Goal: Task Accomplishment & Management: Manage account settings

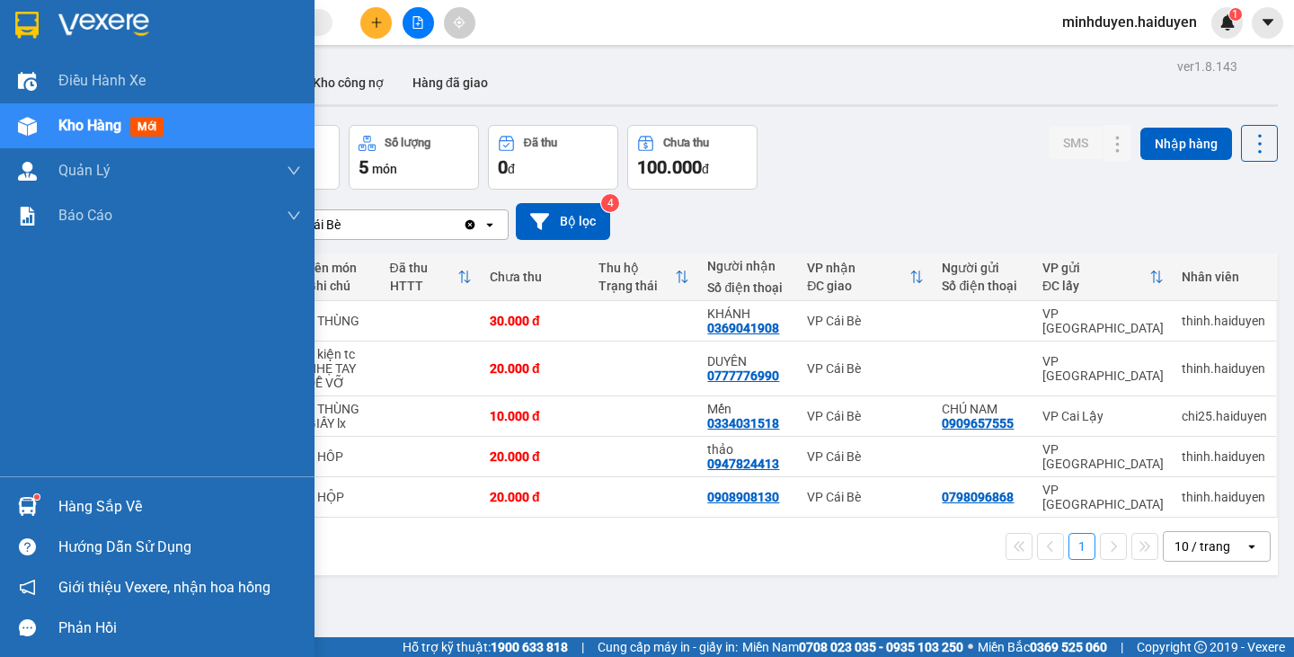
click at [72, 119] on span "Kho hàng" at bounding box center [89, 125] width 63 height 17
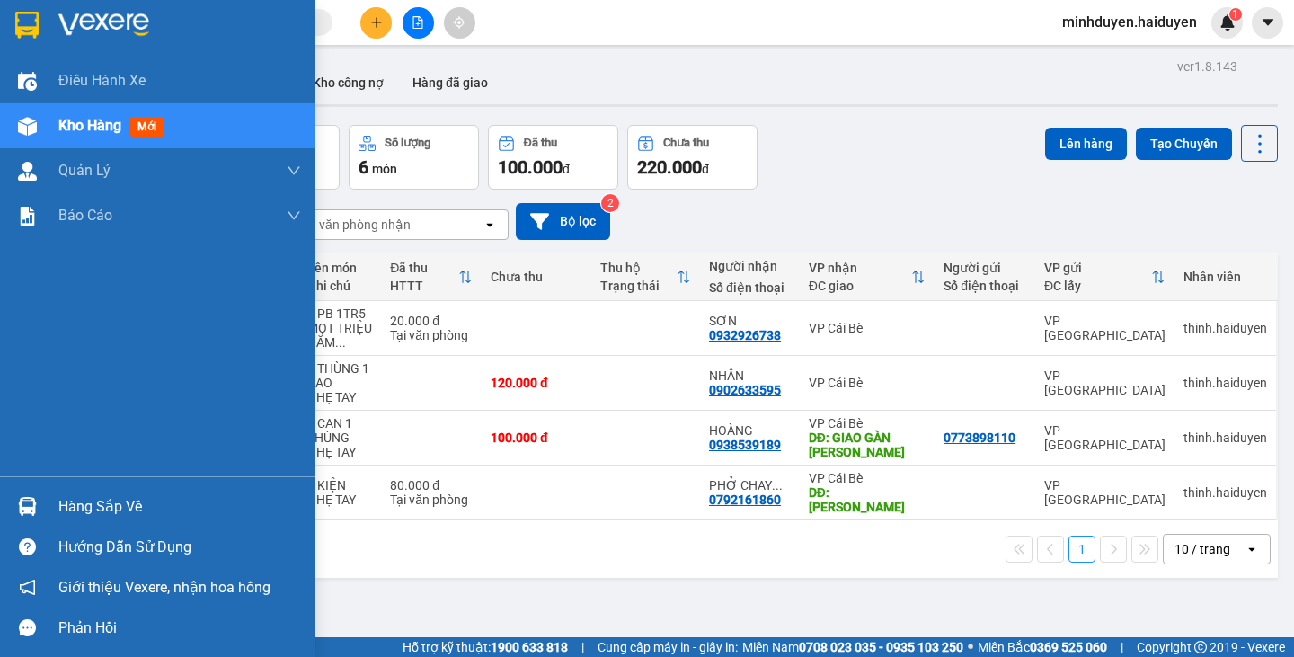
click at [113, 119] on span "Kho hàng" at bounding box center [89, 125] width 63 height 17
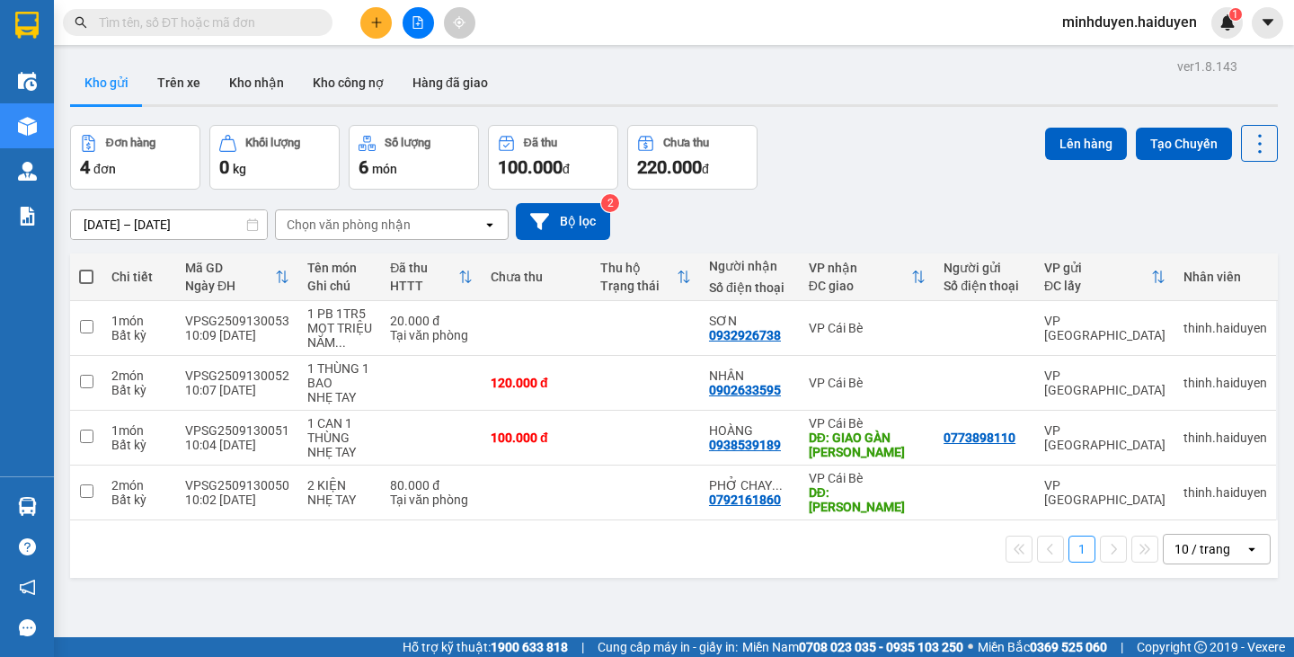
click at [120, 14] on input "text" at bounding box center [205, 23] width 212 height 20
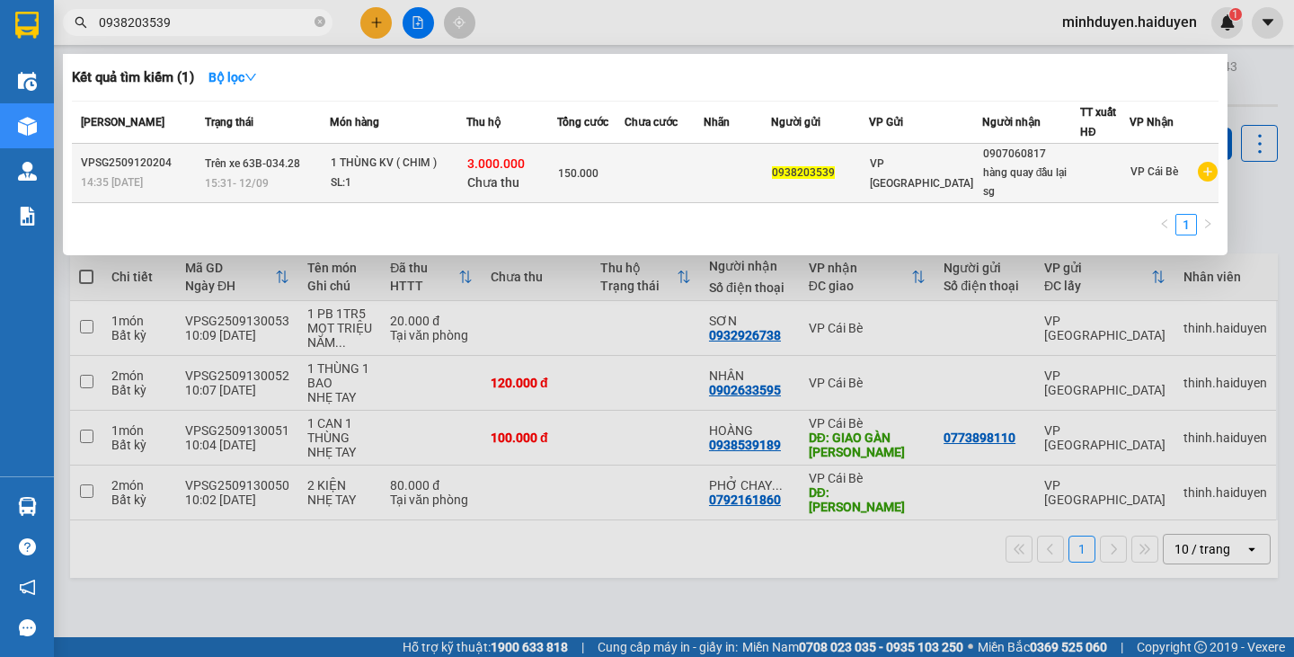
type input "0938203539"
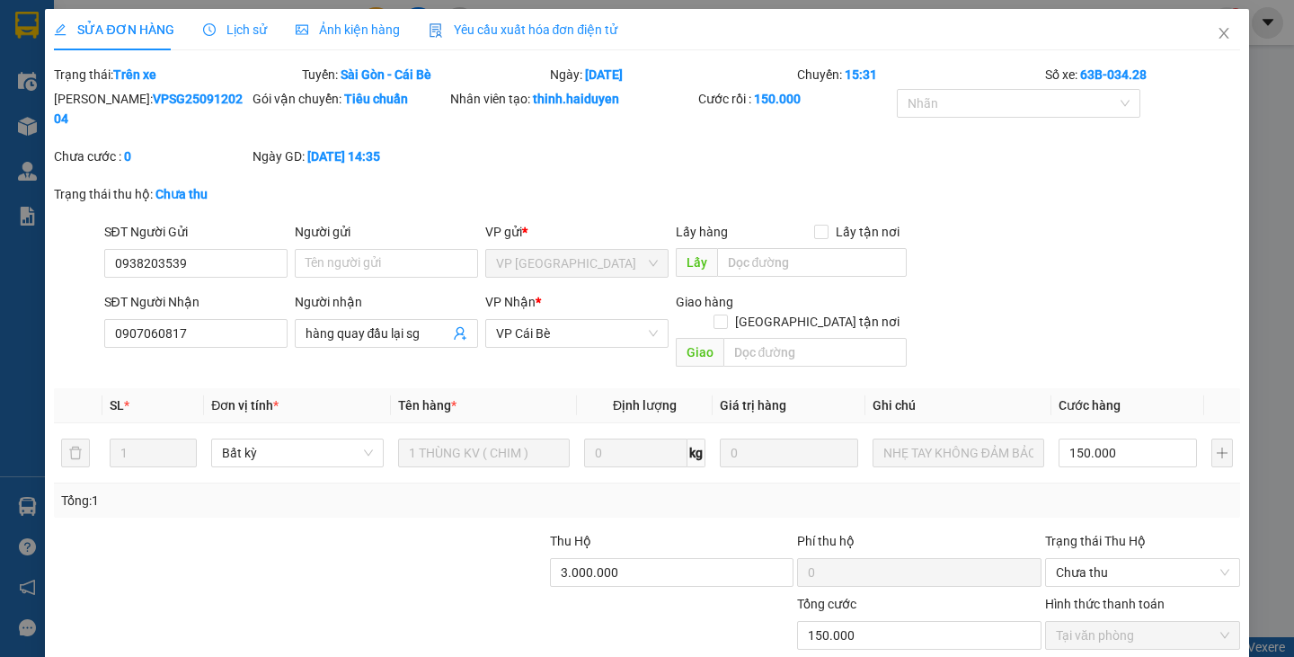
type input "0938203539"
type input "0907060817"
type input "hàng quay đầu lại sg"
type input "150.000"
click at [1218, 32] on icon "close" at bounding box center [1223, 33] width 10 height 11
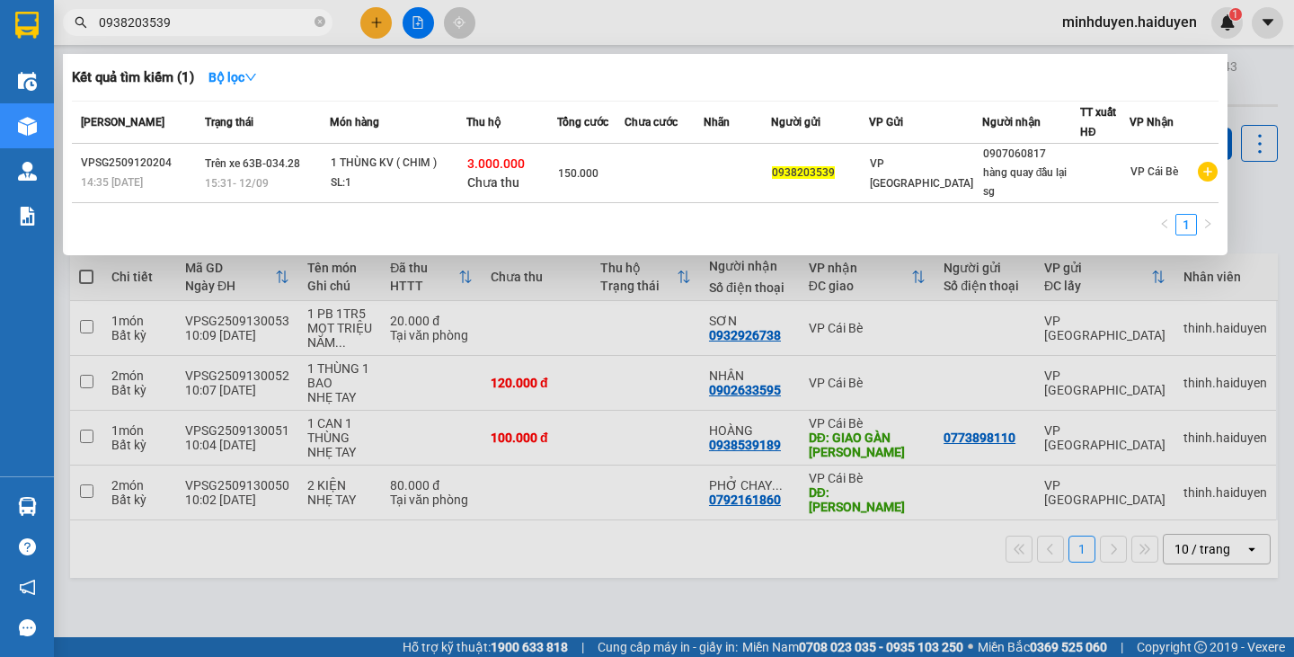
click at [215, 16] on input "0938203539" at bounding box center [205, 23] width 212 height 20
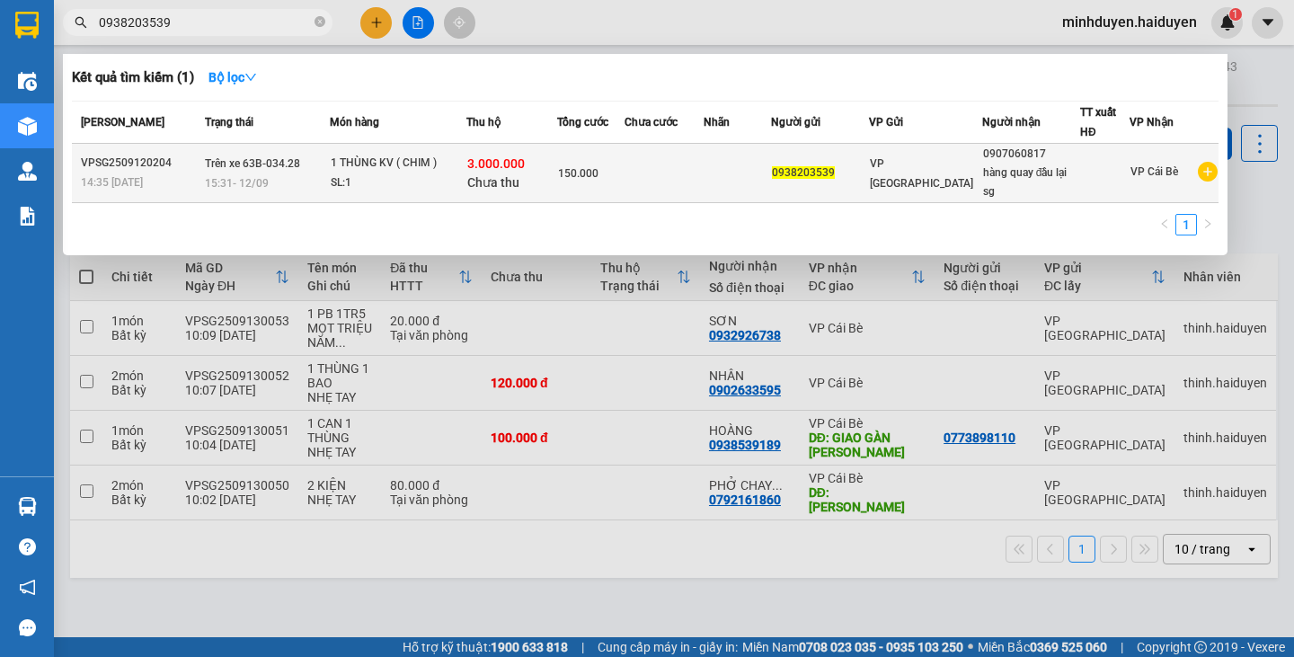
click at [258, 173] on div "15:31 - 12/09" at bounding box center [267, 183] width 124 height 20
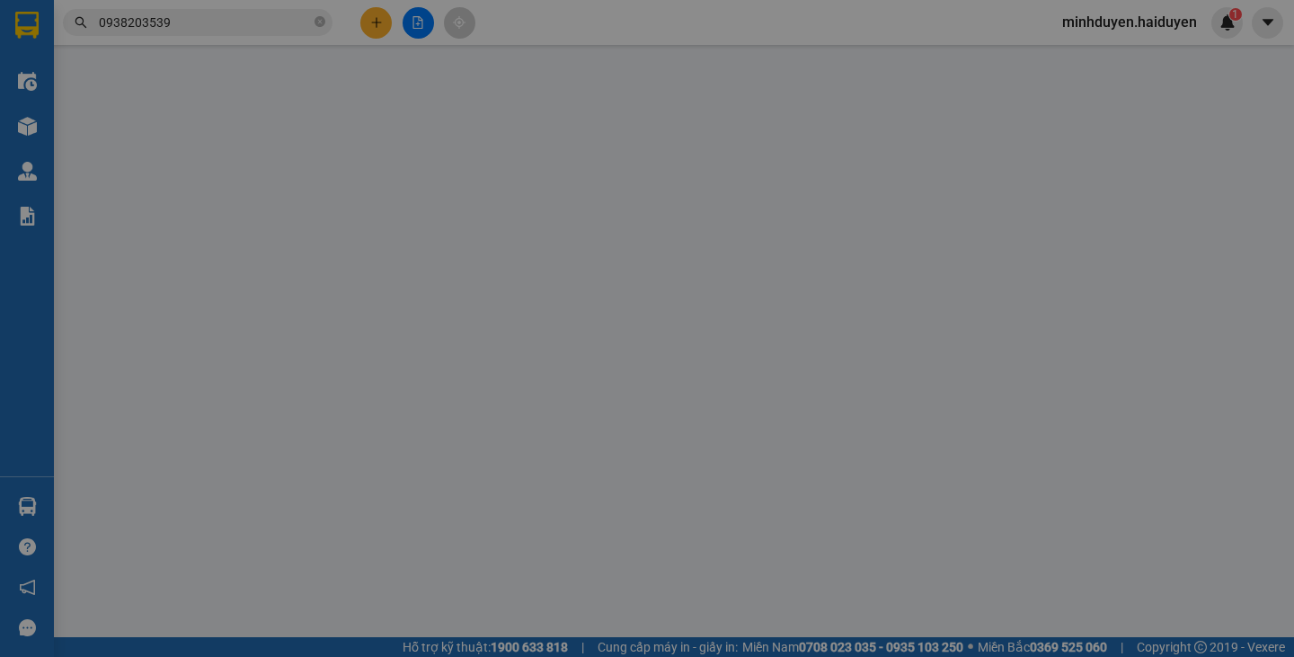
type input "0938203539"
type input "0907060817"
type input "hàng quay đầu lại sg"
type input "150.000"
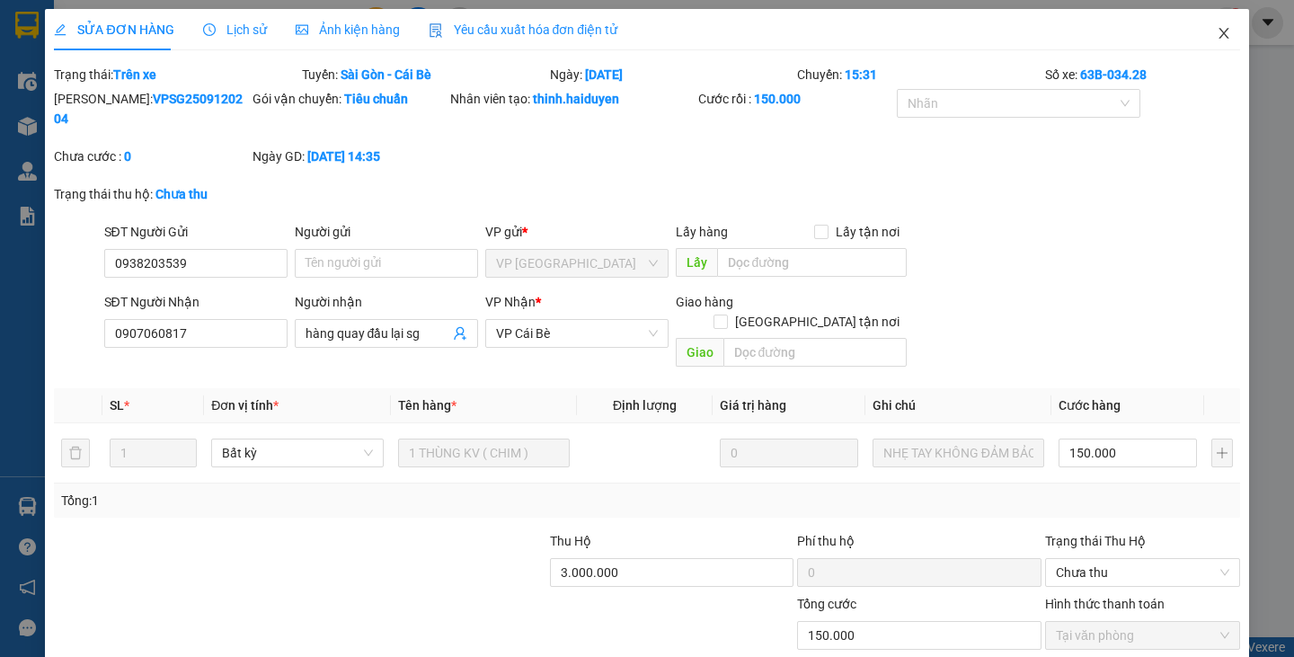
click at [1216, 35] on icon "close" at bounding box center [1223, 33] width 14 height 14
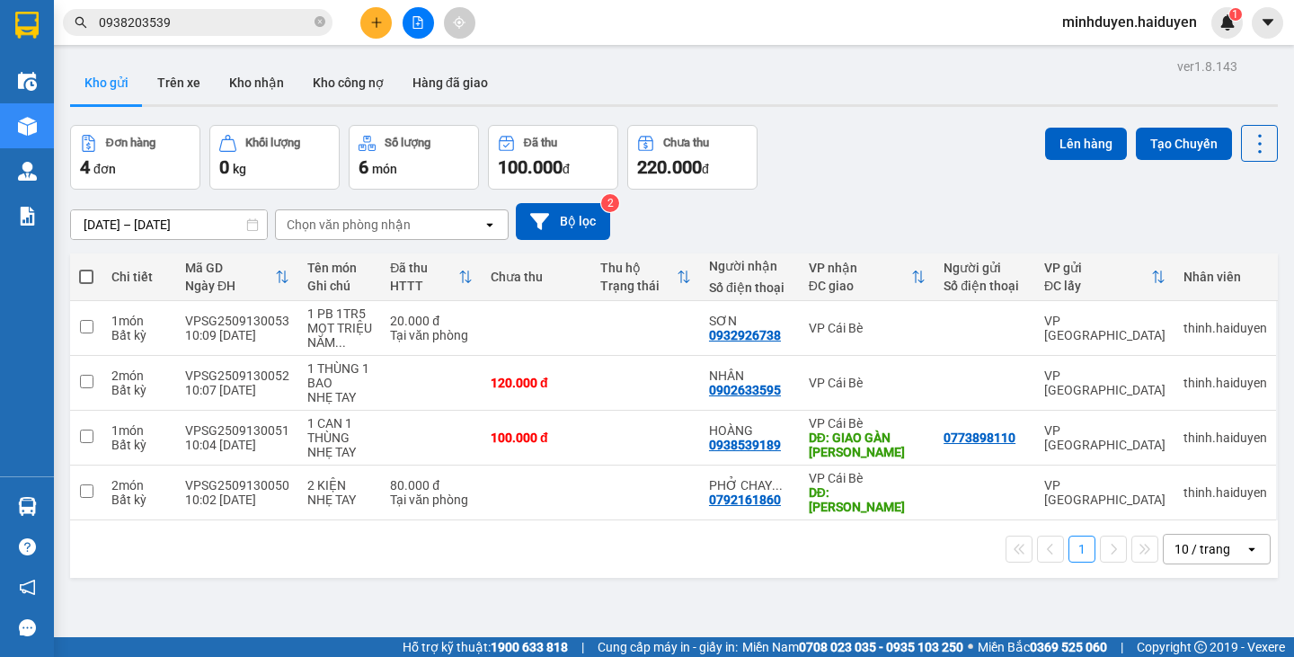
click at [80, 124] on div "ver 1.8.143 Kho gửi Trên xe Kho nhận Kho công nợ Hàng đã giao Đơn hàng 4 đơn Kh…" at bounding box center [674, 382] width 1222 height 657
click at [180, 84] on button "Trên xe" at bounding box center [179, 82] width 72 height 43
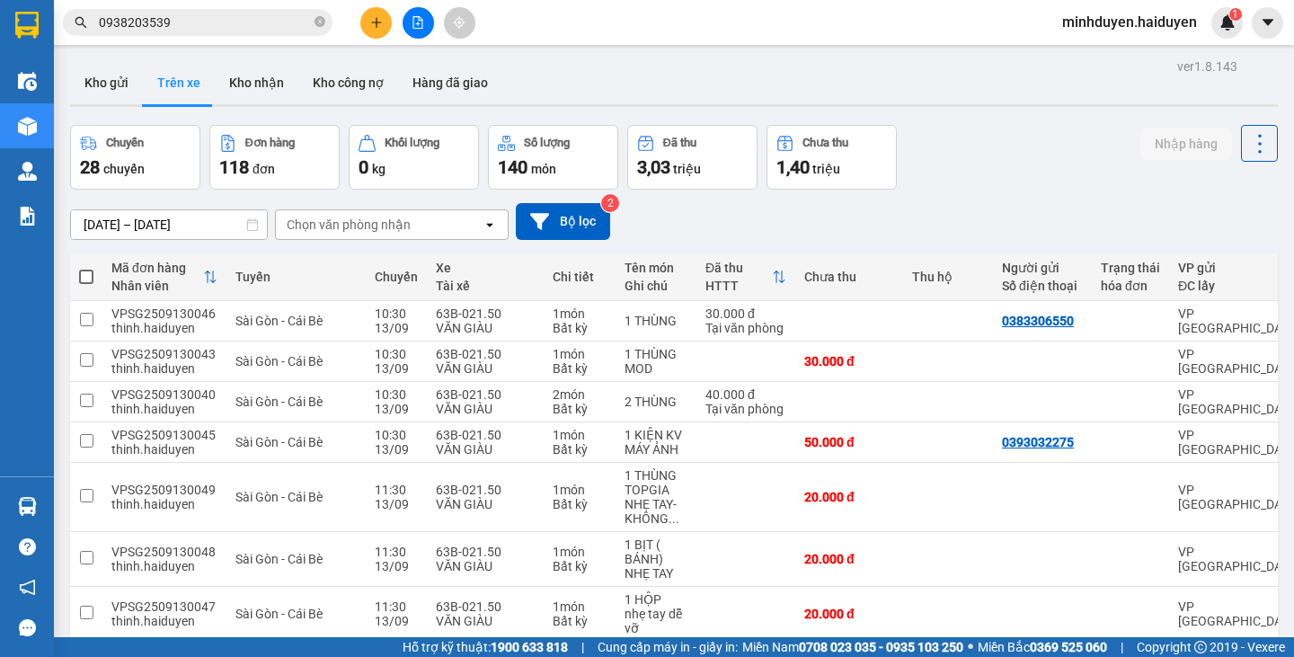
click at [125, 231] on input "11/09/2025 – 13/09/2025" at bounding box center [169, 224] width 196 height 29
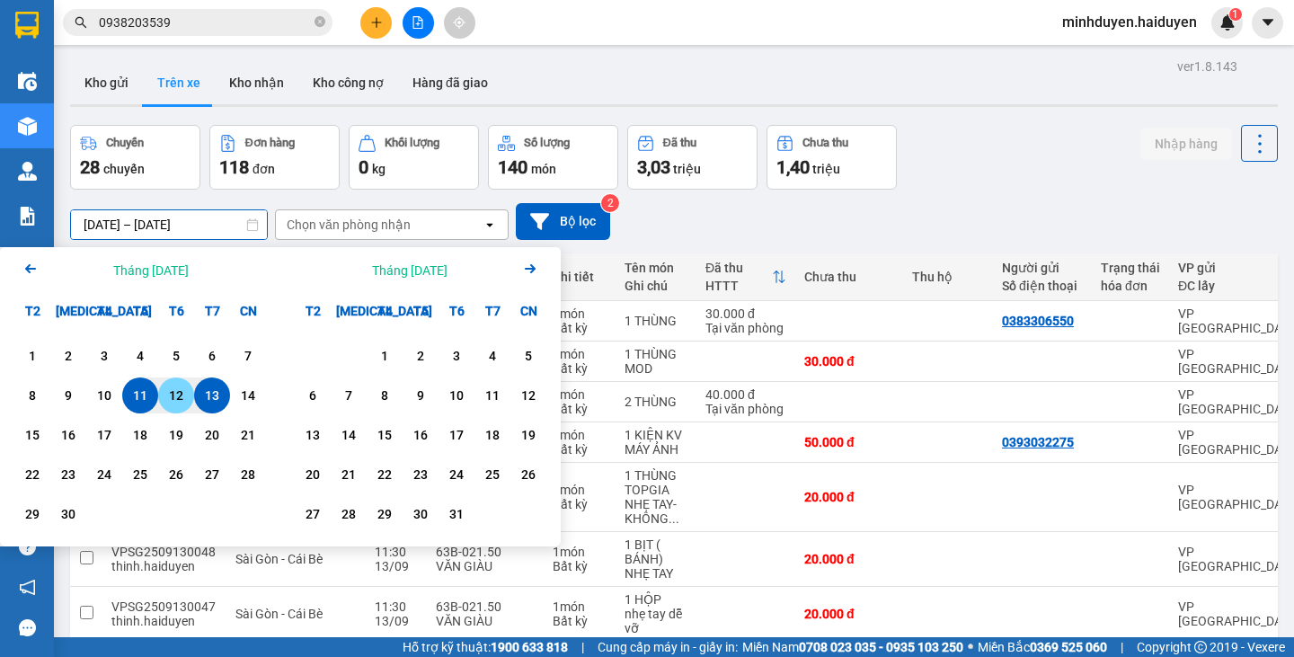
click at [170, 389] on div "12" at bounding box center [175, 395] width 25 height 22
type input "12/09/2025 – / /"
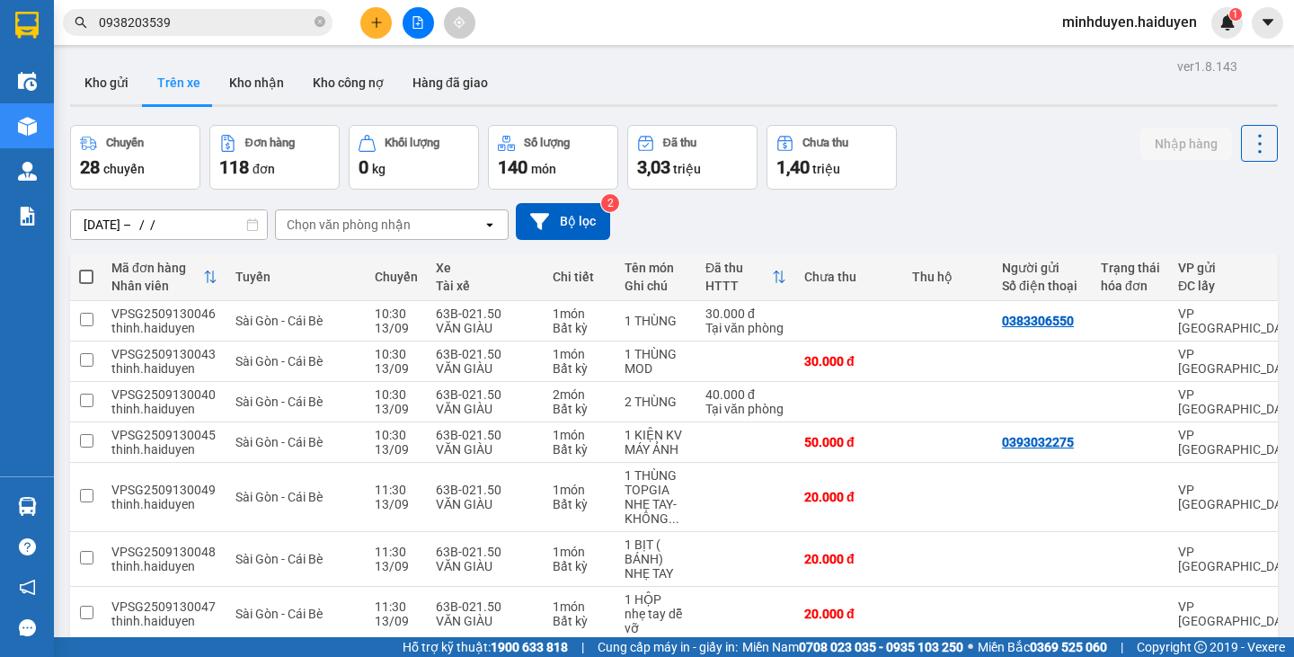
click at [278, 225] on div "Chọn văn phòng nhận" at bounding box center [379, 224] width 207 height 29
click at [117, 81] on button "Kho gửi" at bounding box center [106, 82] width 73 height 43
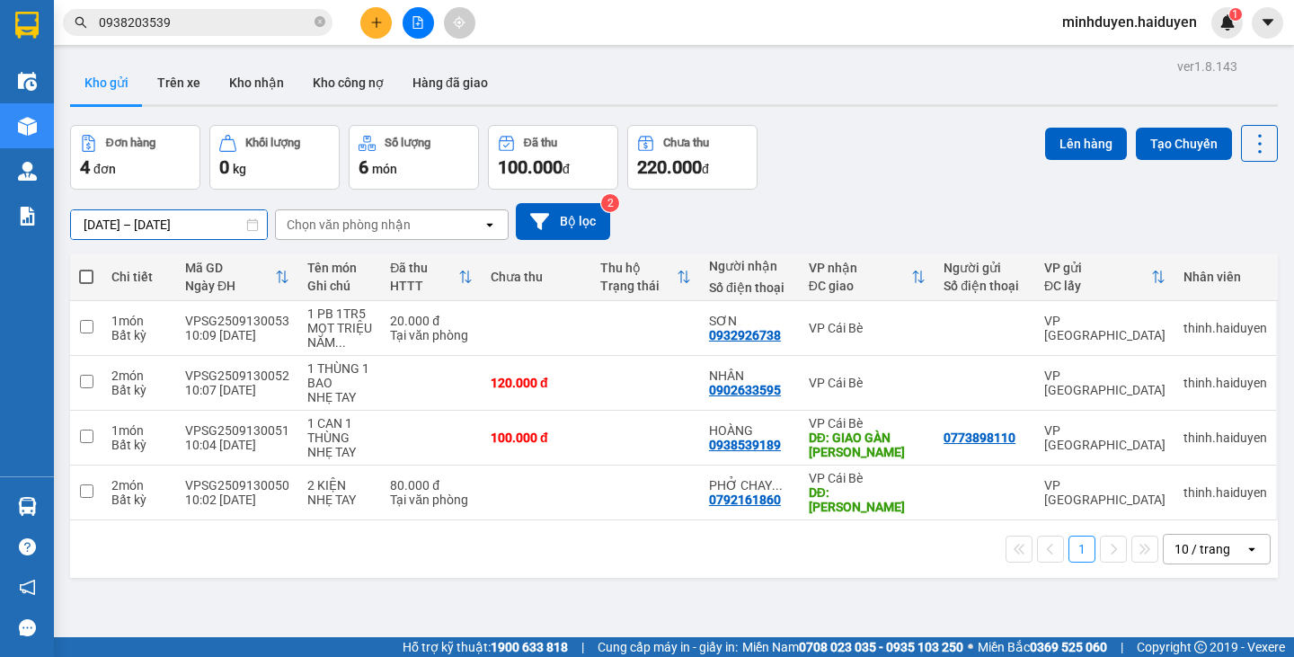
click at [137, 224] on input "11/09/2025 – 13/09/2025" at bounding box center [169, 224] width 196 height 29
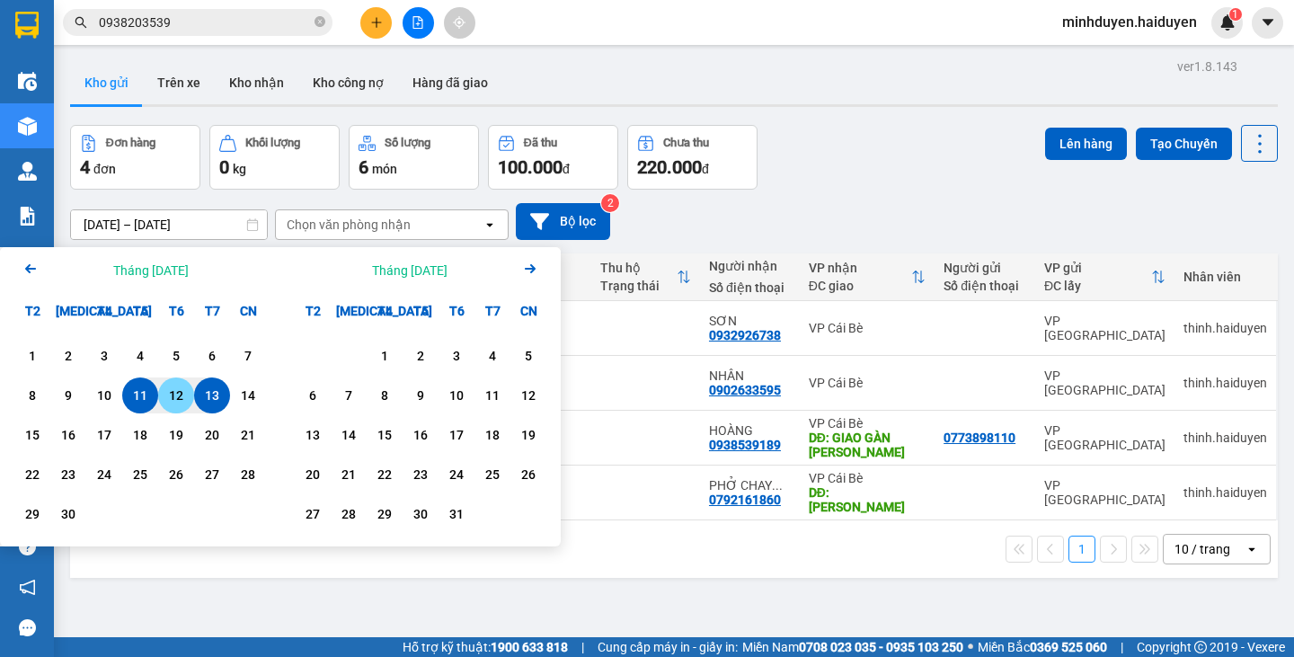
click at [185, 401] on div "12" at bounding box center [175, 395] width 25 height 22
type input "12/09/2025 – / /"
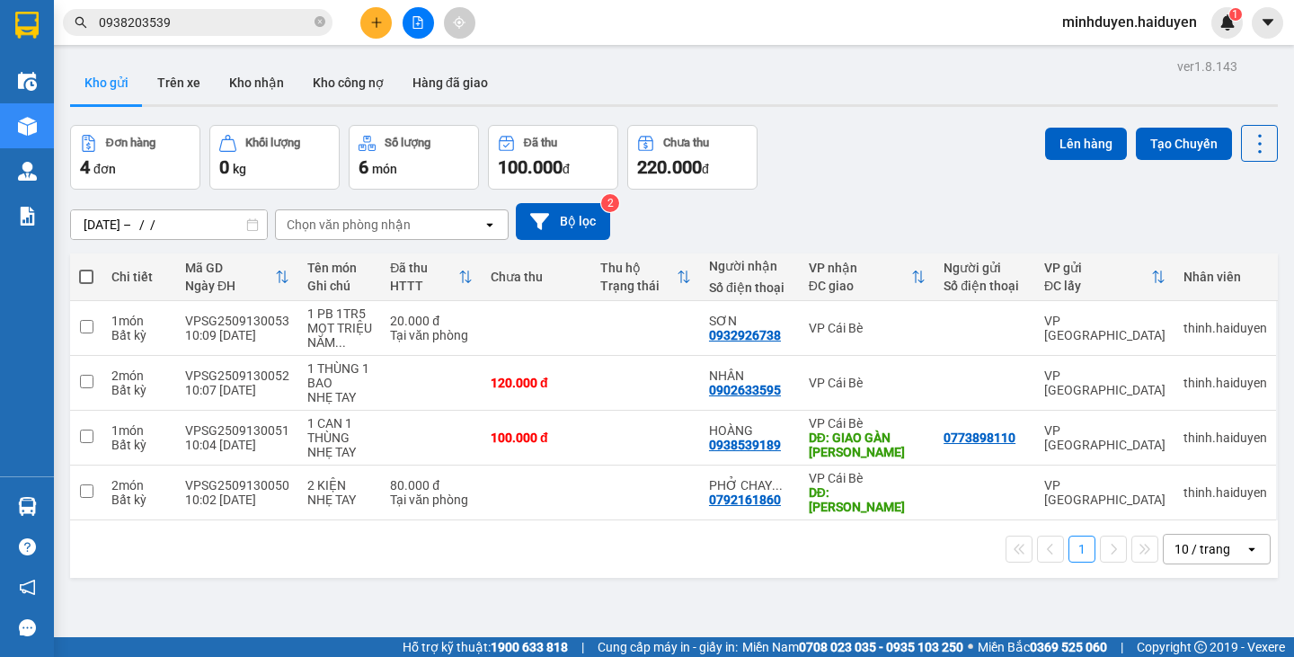
click at [322, 227] on div "Chọn văn phòng nhận" at bounding box center [349, 225] width 124 height 18
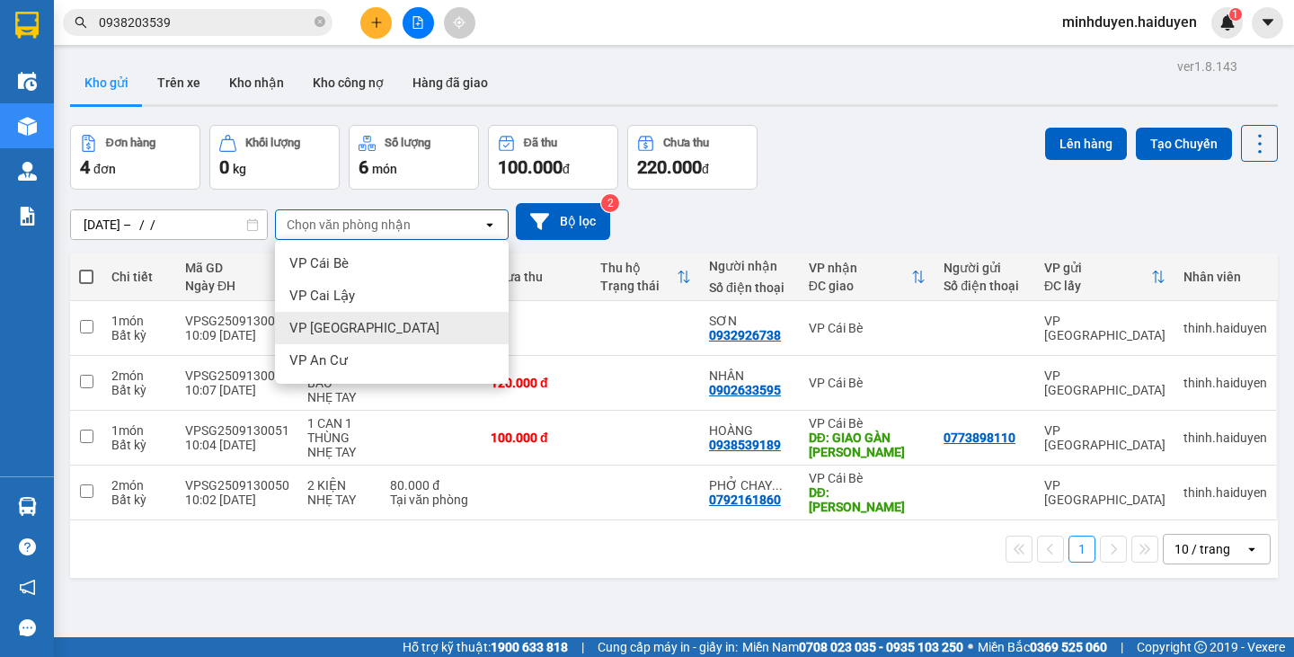
click at [344, 321] on span "VP Sài Gòn" at bounding box center [364, 328] width 150 height 18
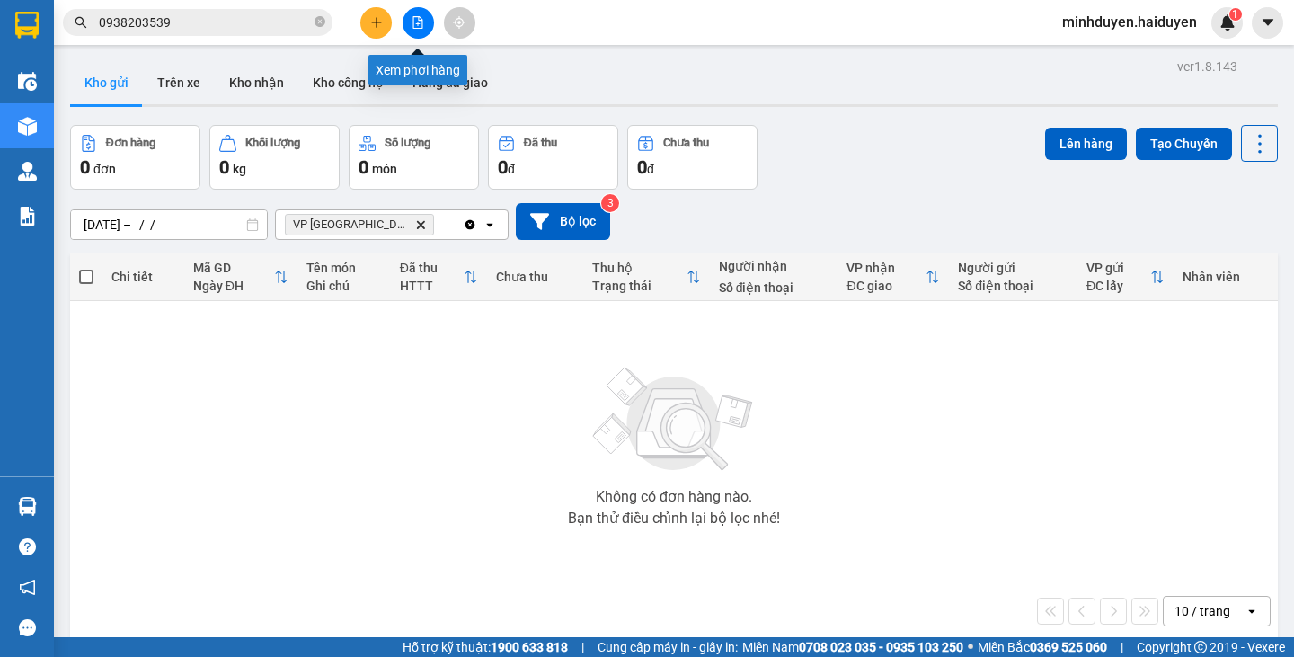
click at [418, 18] on icon "file-add" at bounding box center [418, 22] width 10 height 13
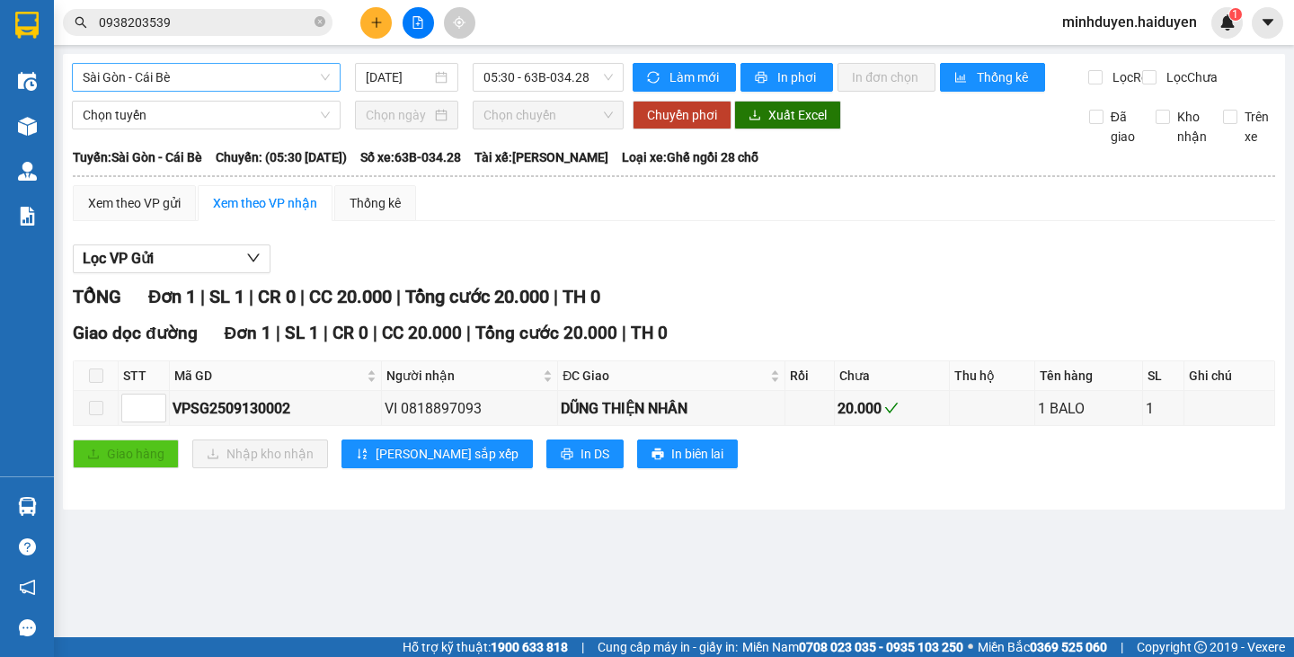
click at [179, 80] on span "Sài Gòn - Cái Bè" at bounding box center [206, 77] width 247 height 27
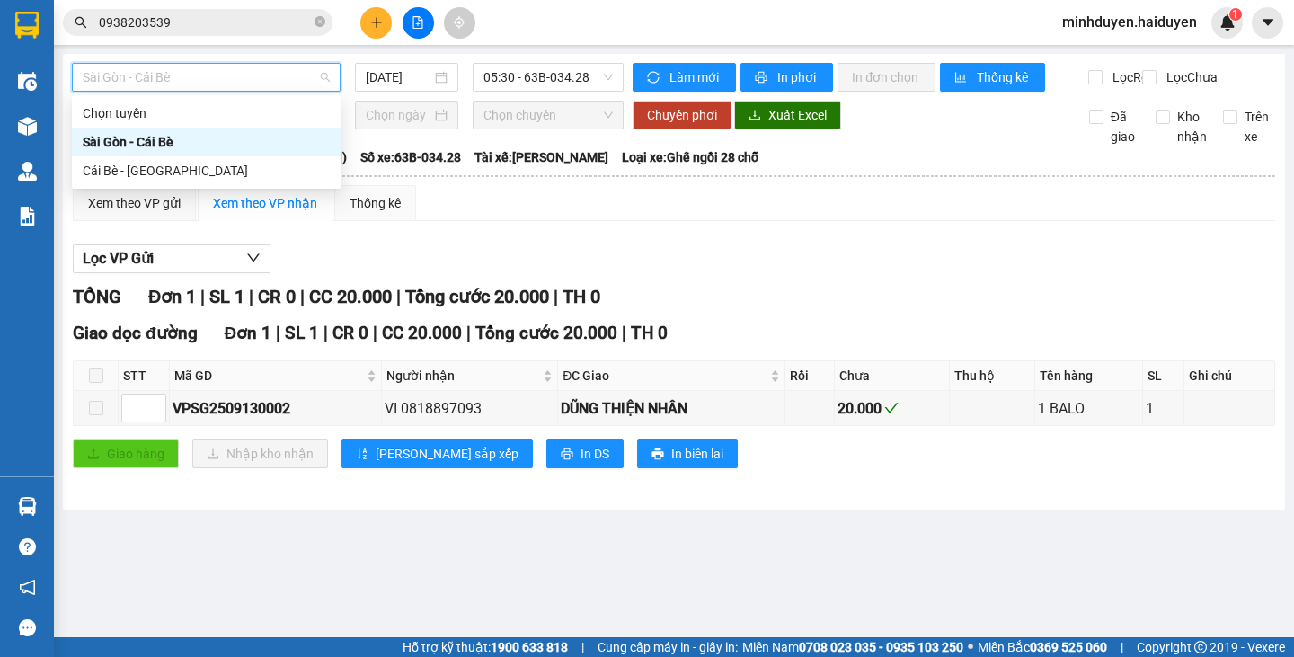
click at [152, 138] on div "Sài Gòn - Cái Bè" at bounding box center [206, 142] width 247 height 20
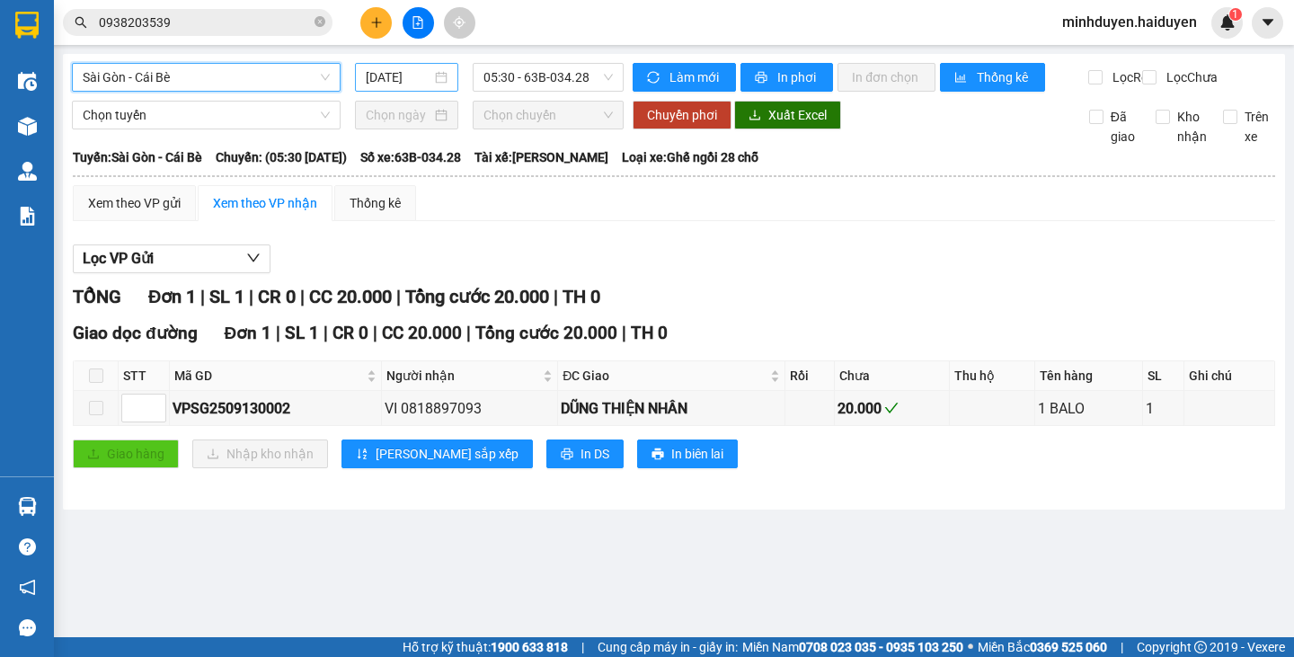
click at [402, 83] on input "13/09/2025" at bounding box center [399, 77] width 66 height 20
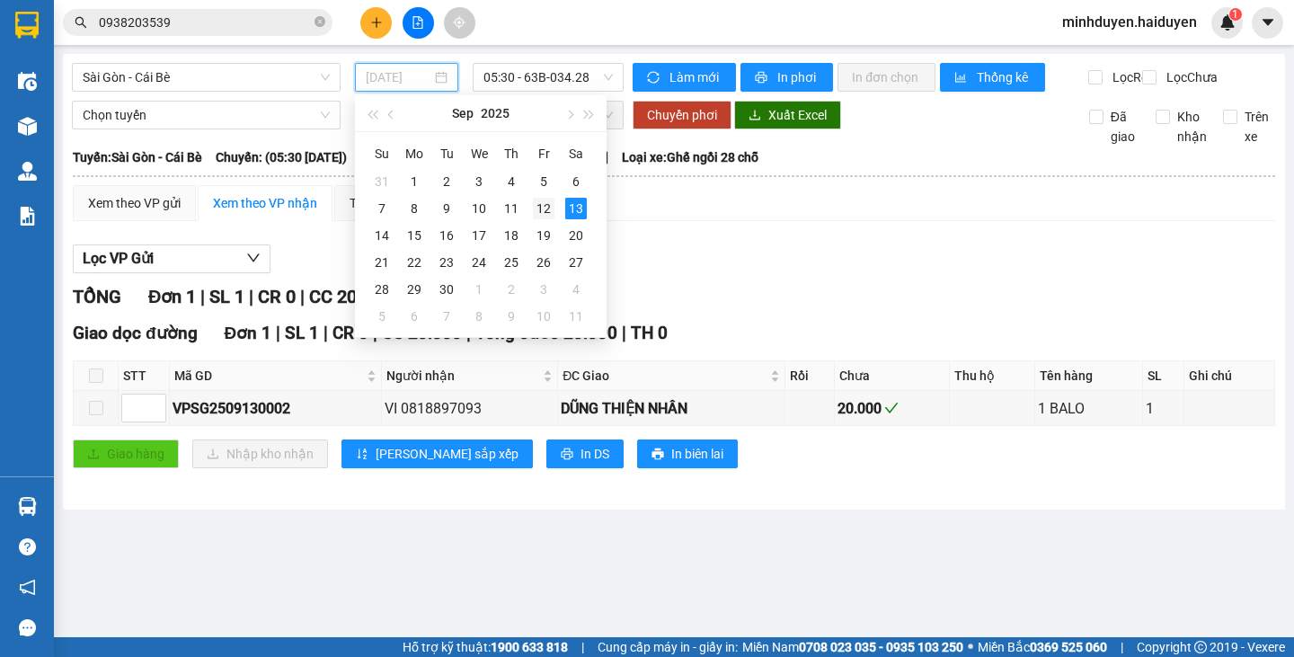
click at [540, 206] on div "12" at bounding box center [544, 209] width 22 height 22
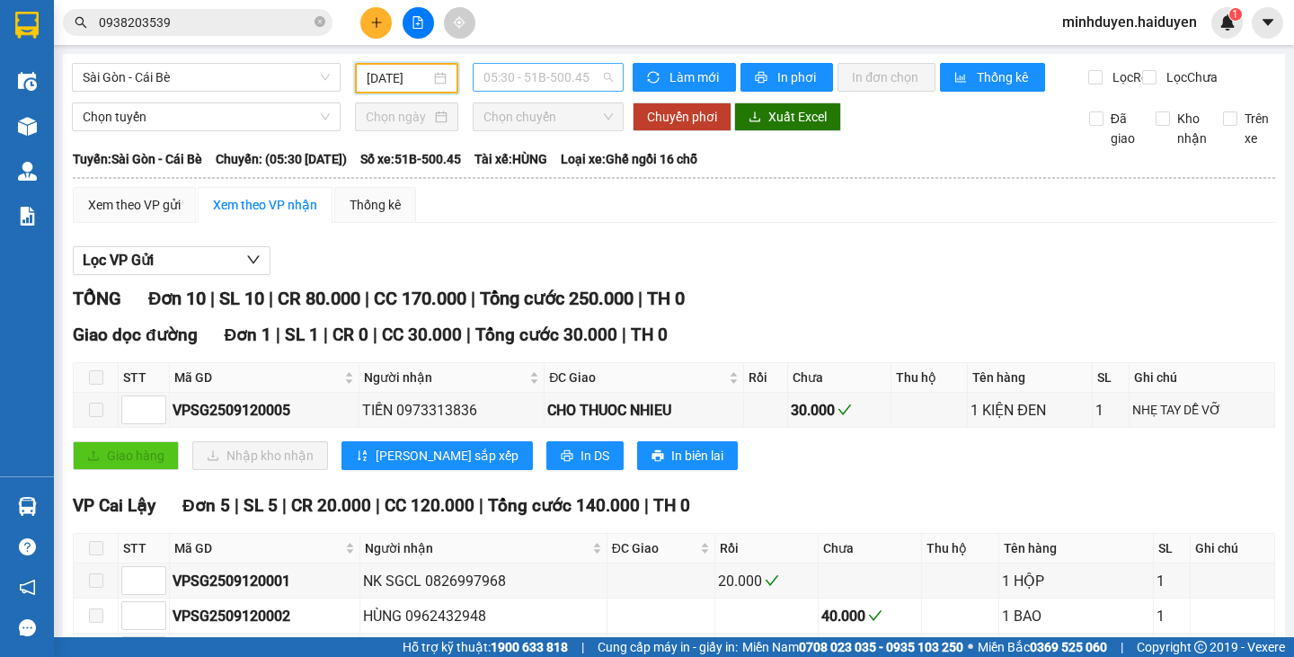
click at [508, 74] on span "05:30 - 51B-500.45" at bounding box center [547, 77] width 129 height 27
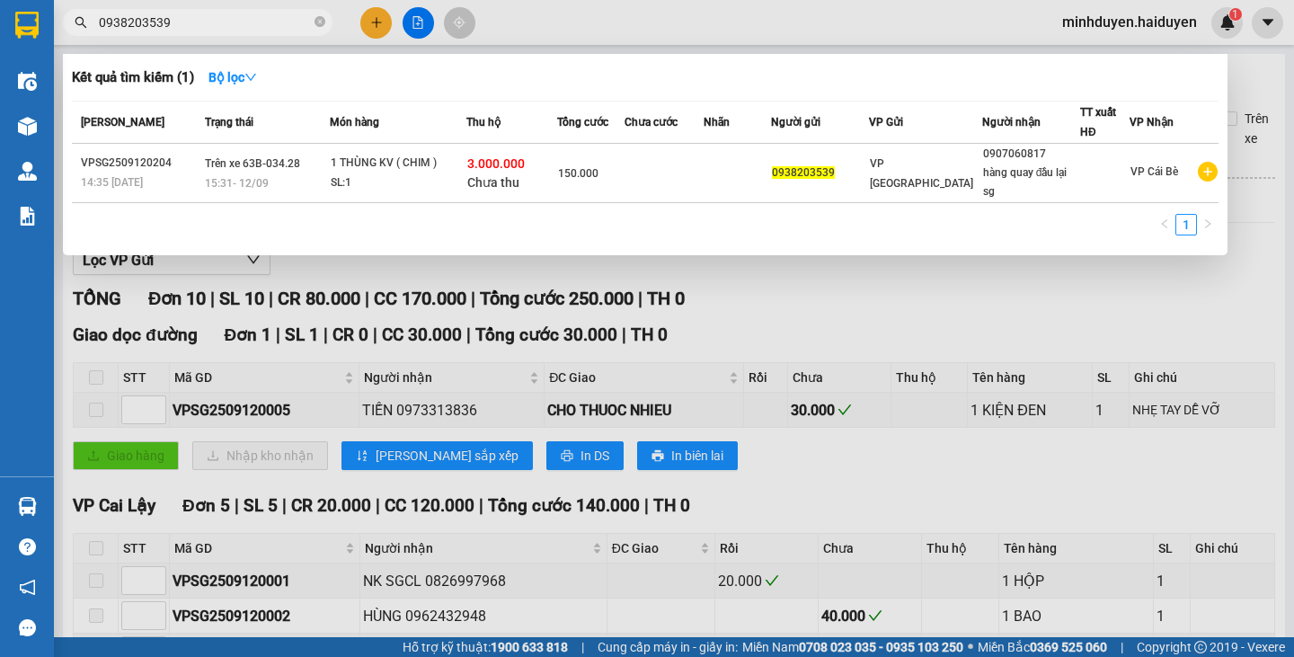
click at [213, 23] on input "0938203539" at bounding box center [205, 23] width 212 height 20
click at [409, 18] on div at bounding box center [647, 328] width 1294 height 657
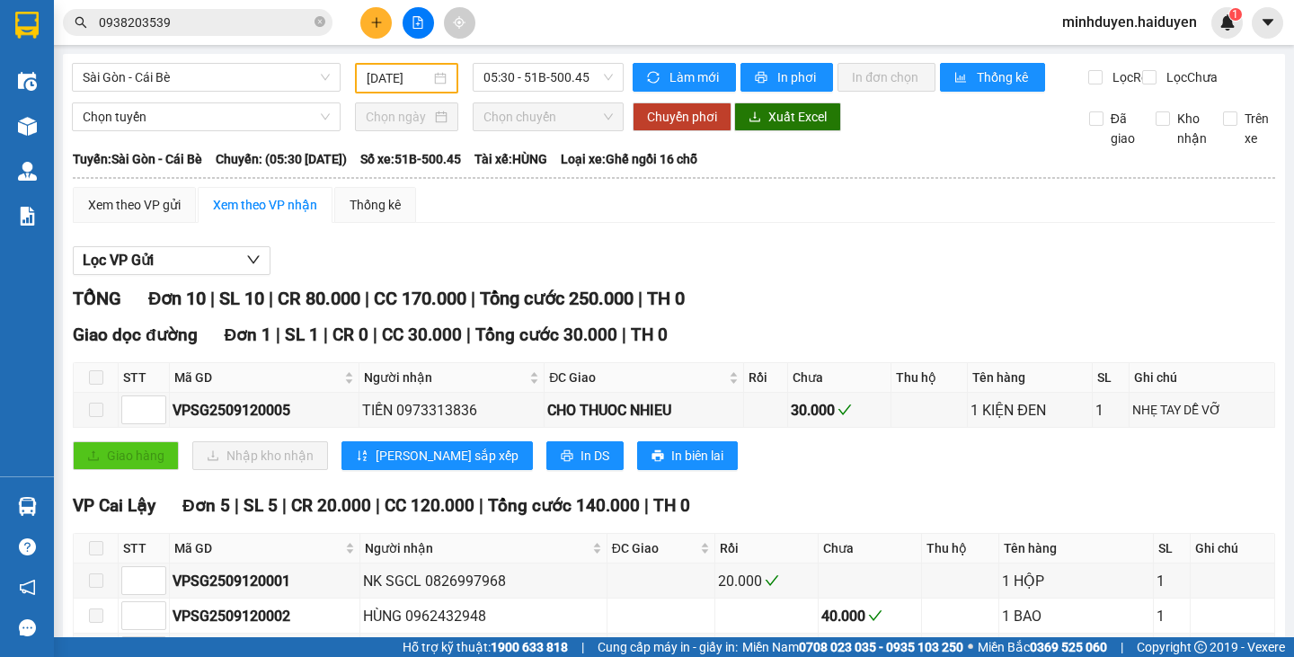
click at [375, 70] on input "12/09/2025" at bounding box center [398, 78] width 64 height 20
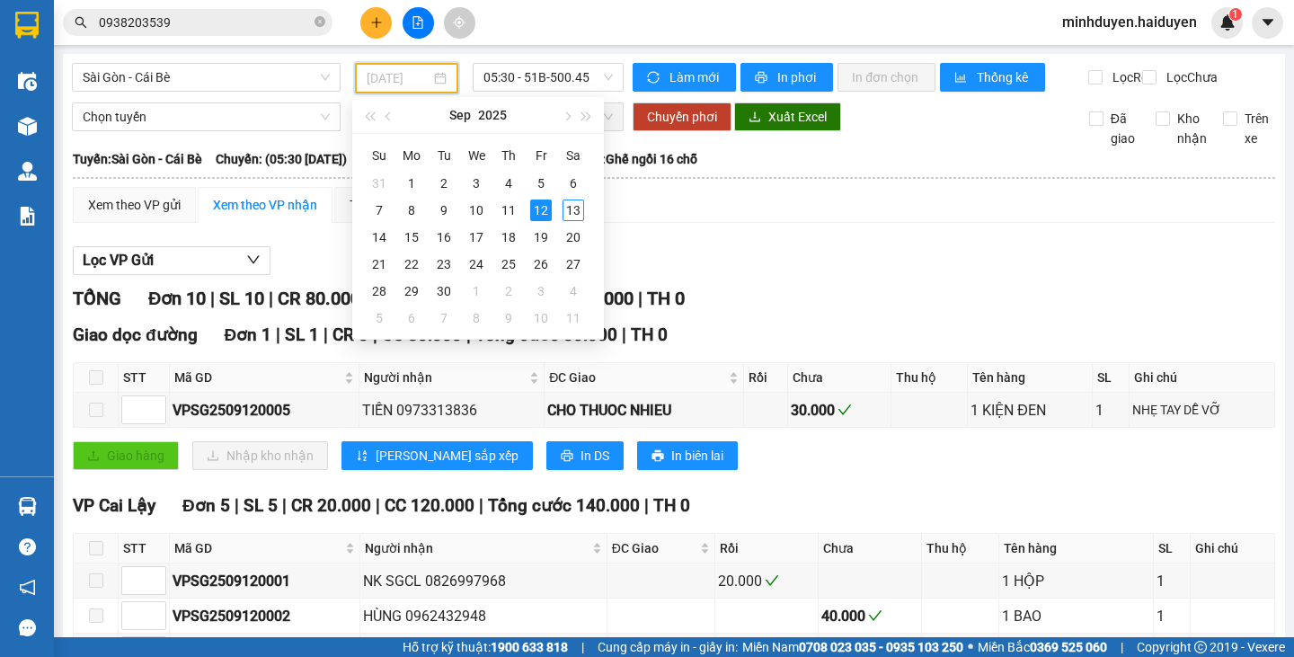
type input "12/09/2025"
click at [544, 208] on div "12" at bounding box center [541, 210] width 22 height 22
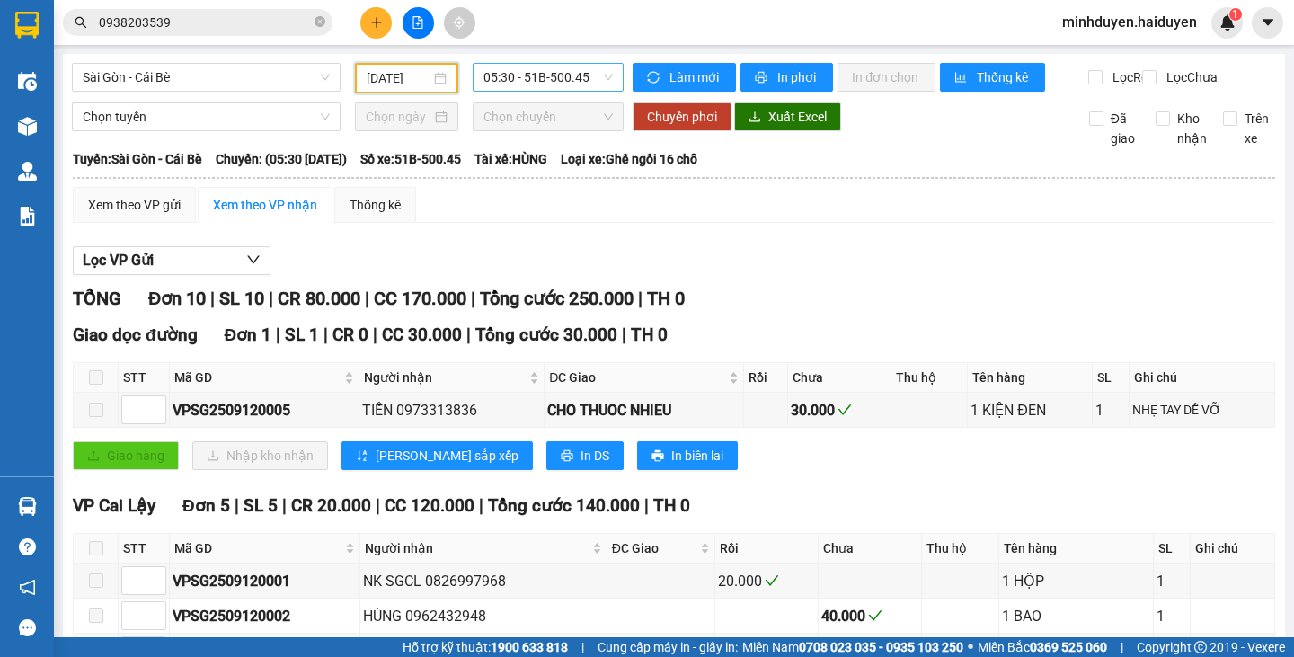
click at [500, 76] on span "05:30 - 51B-500.45" at bounding box center [547, 77] width 129 height 27
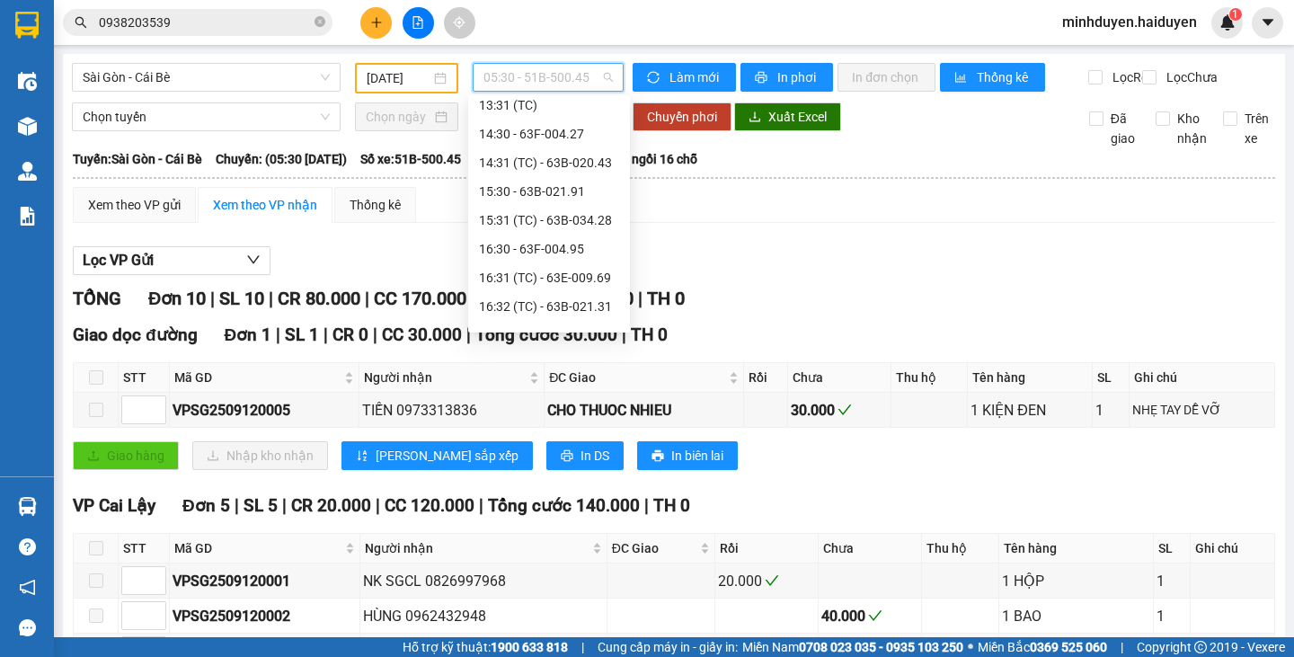
scroll to position [449, 0]
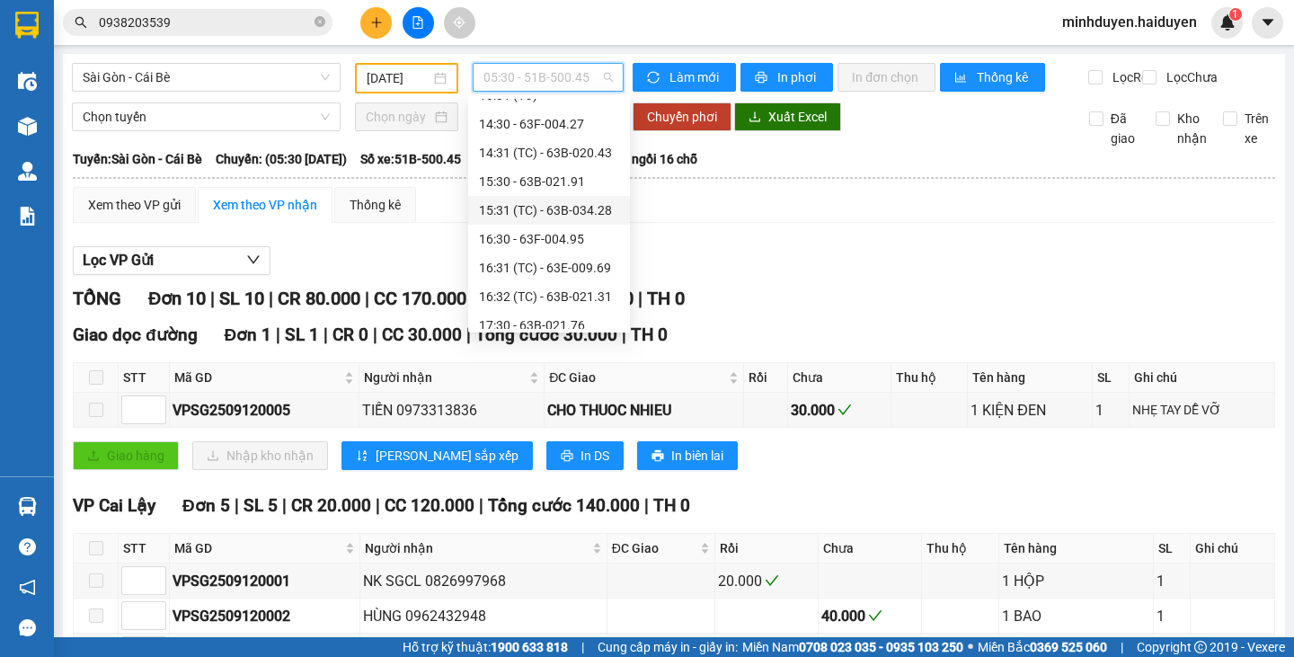
click at [516, 207] on div "15:31 (TC) - 63B-034.28" at bounding box center [549, 210] width 140 height 20
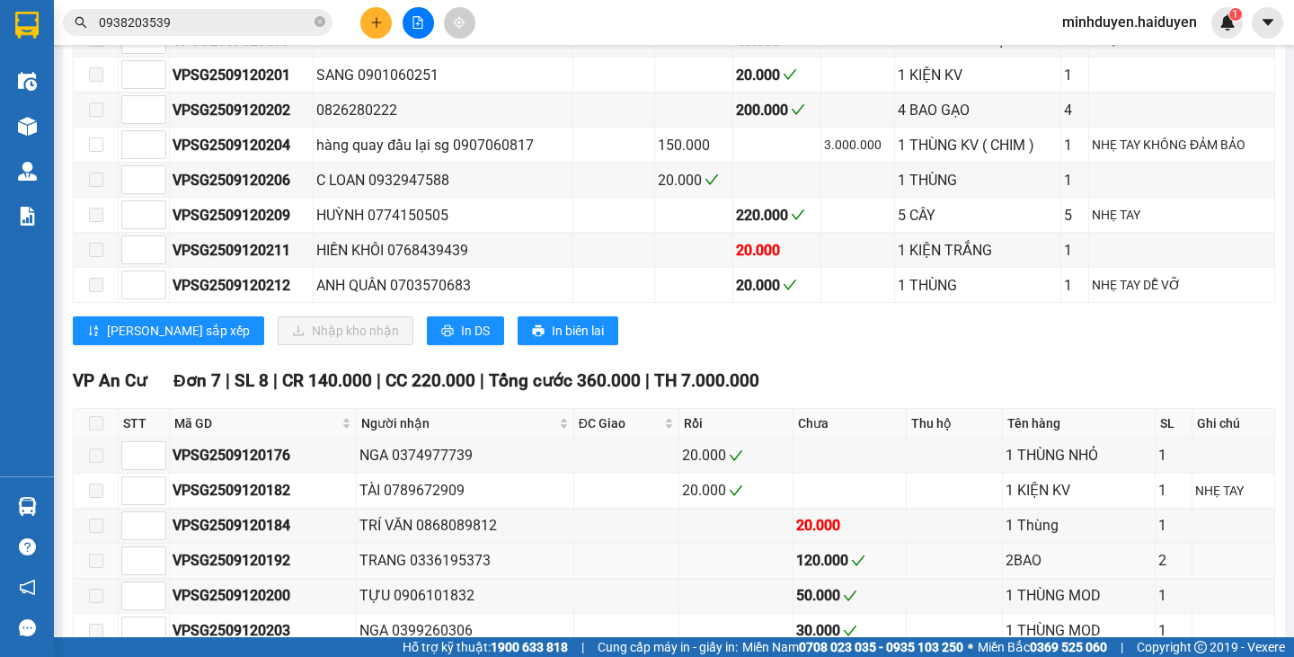
scroll to position [1230, 0]
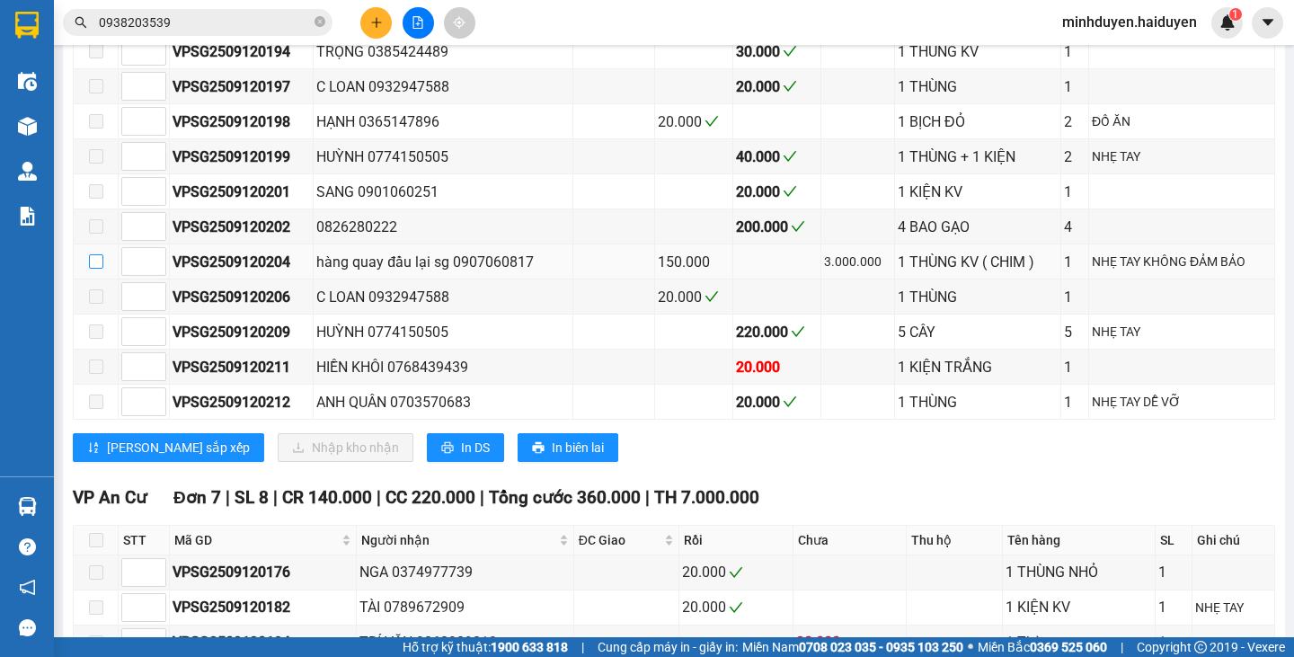
click at [93, 269] on input "checkbox" at bounding box center [96, 261] width 14 height 14
checkbox input "true"
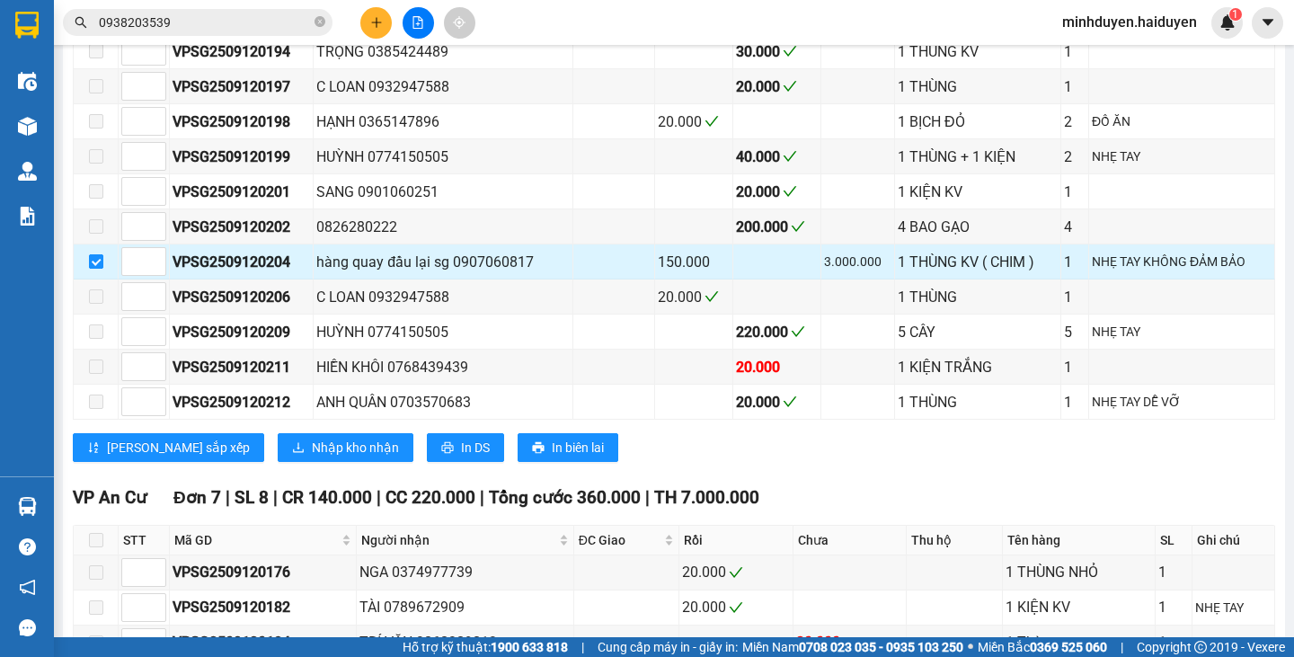
click at [93, 269] on input "checkbox" at bounding box center [96, 261] width 14 height 14
checkbox input "false"
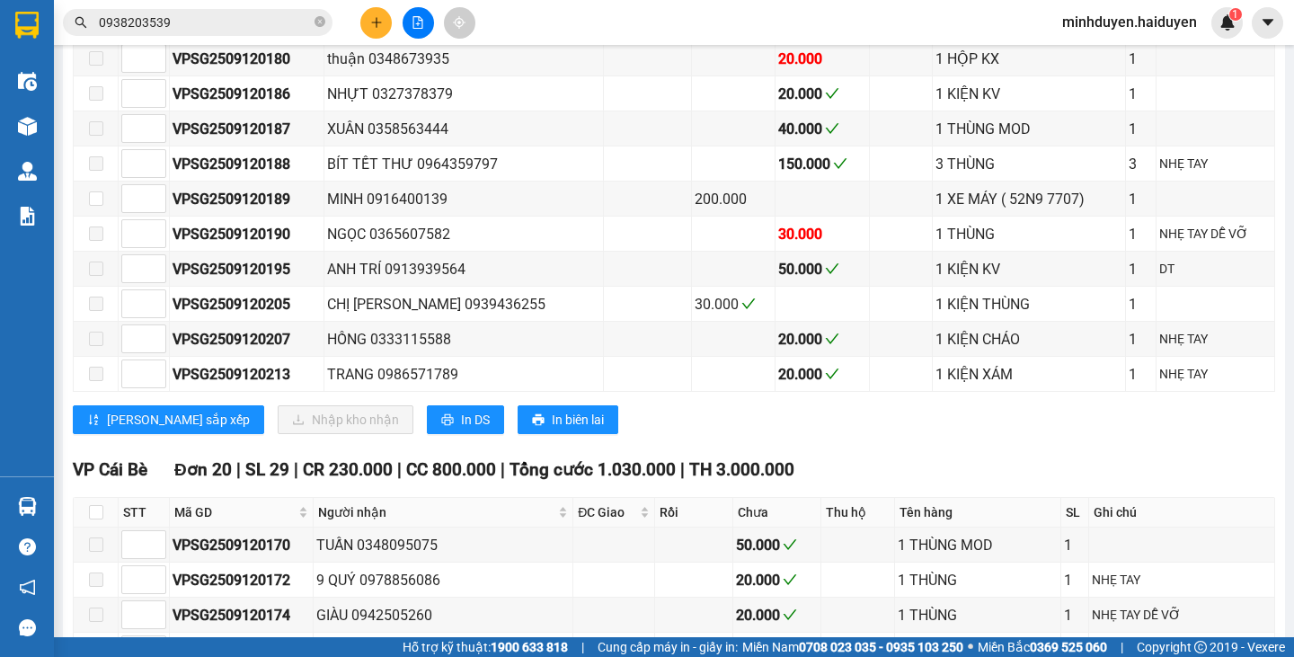
scroll to position [62, 0]
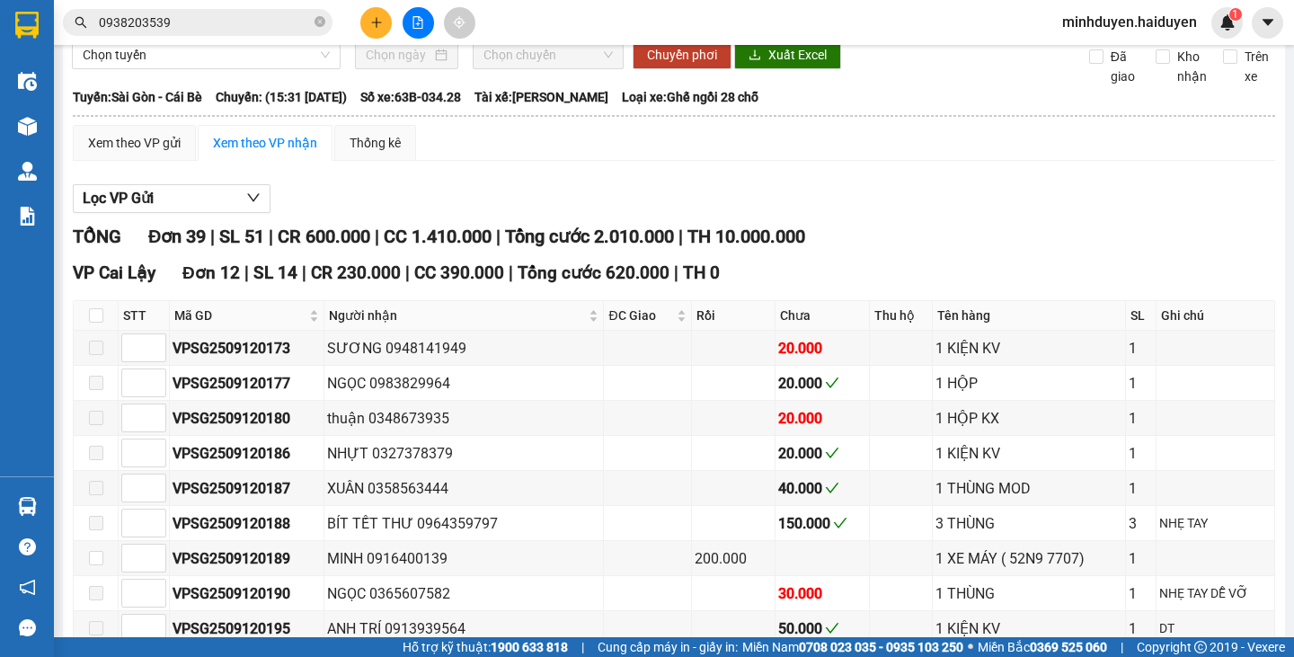
click at [190, 13] on input "0938203539" at bounding box center [205, 23] width 212 height 20
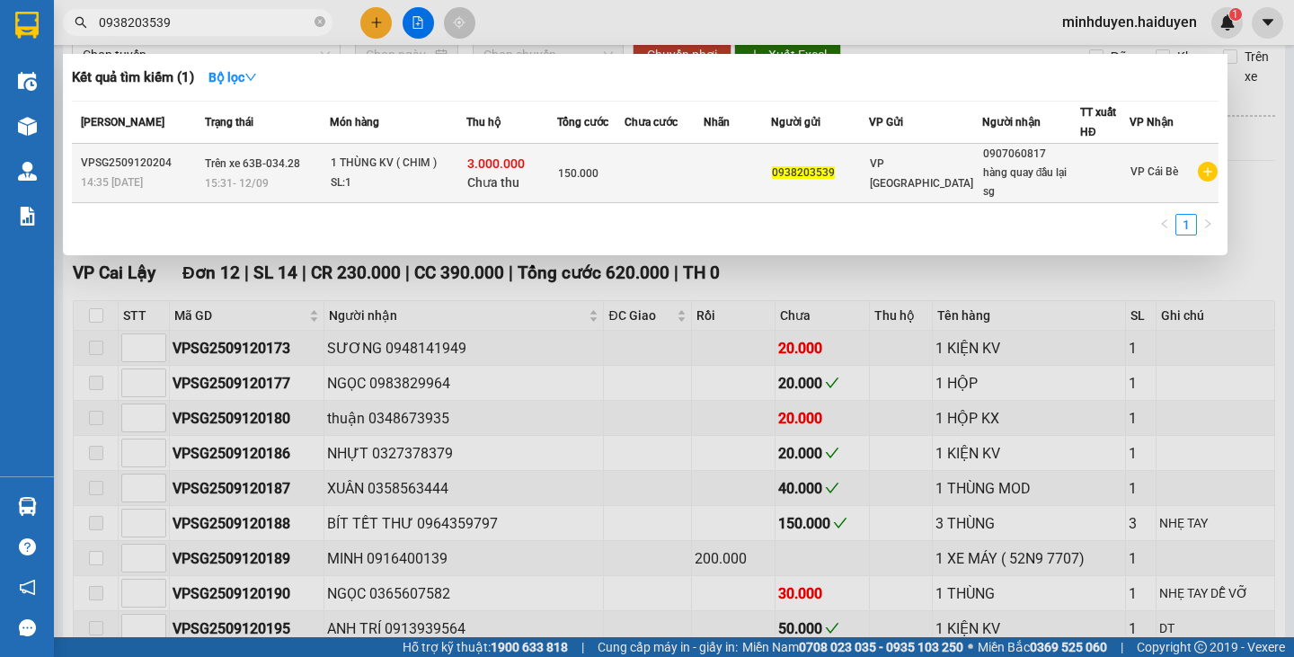
click at [279, 170] on span "Trên xe 63B-034.28" at bounding box center [252, 162] width 95 height 14
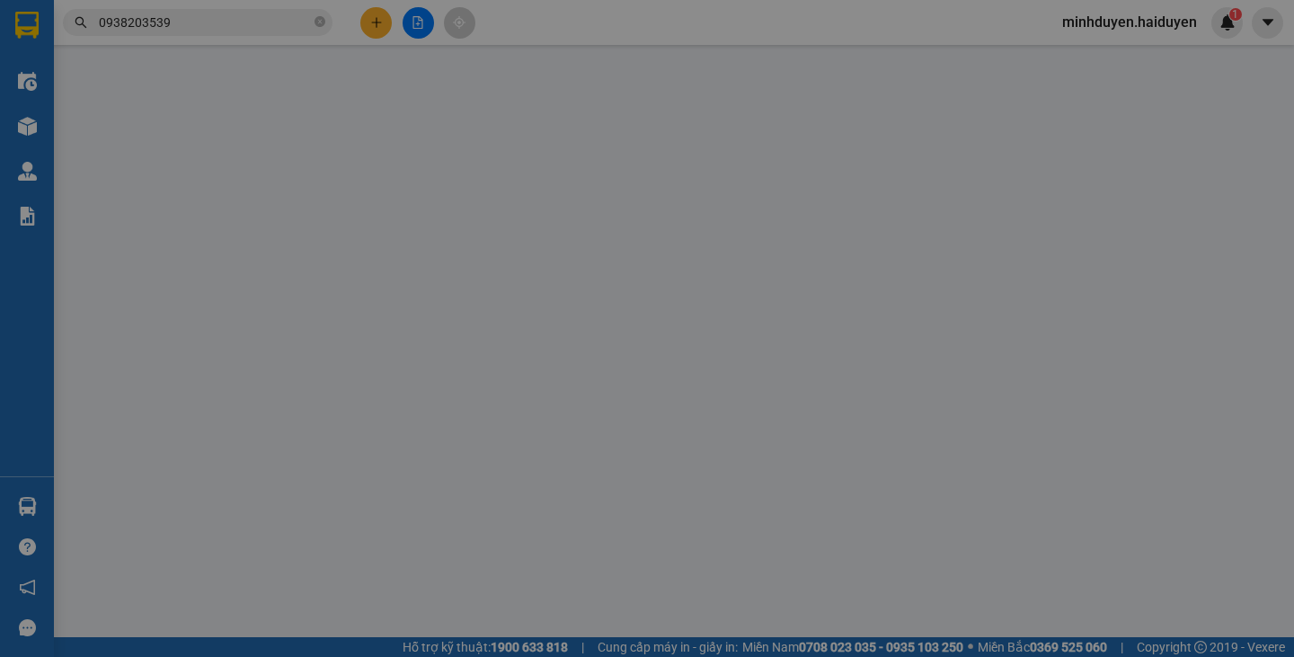
type input "0938203539"
type input "0907060817"
type input "hàng quay đầu lại sg"
type input "150.000"
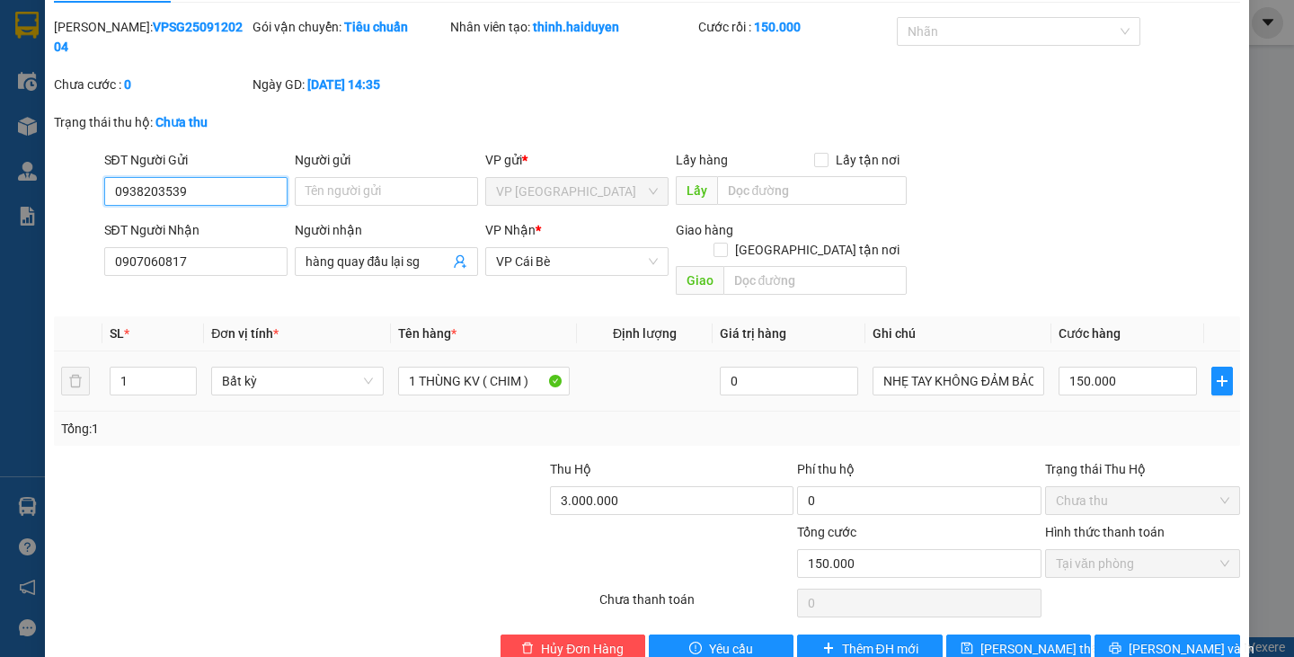
scroll to position [49, 0]
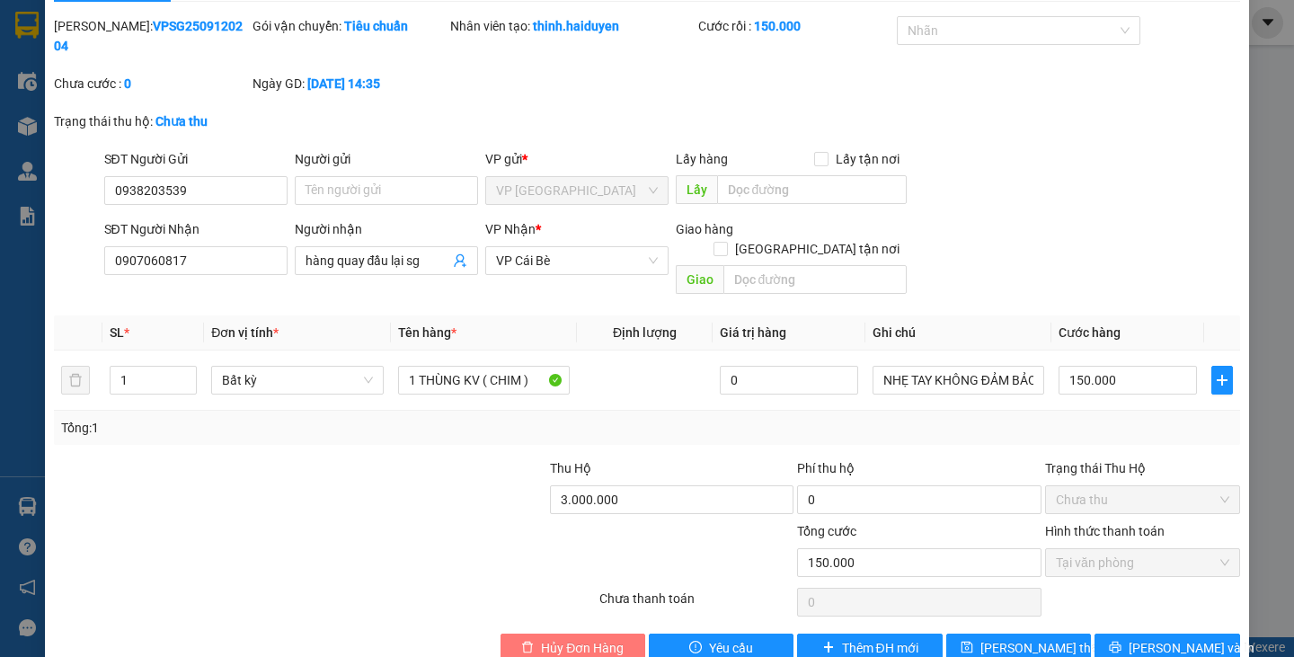
click at [575, 638] on span "Hủy Đơn Hàng" at bounding box center [582, 648] width 83 height 20
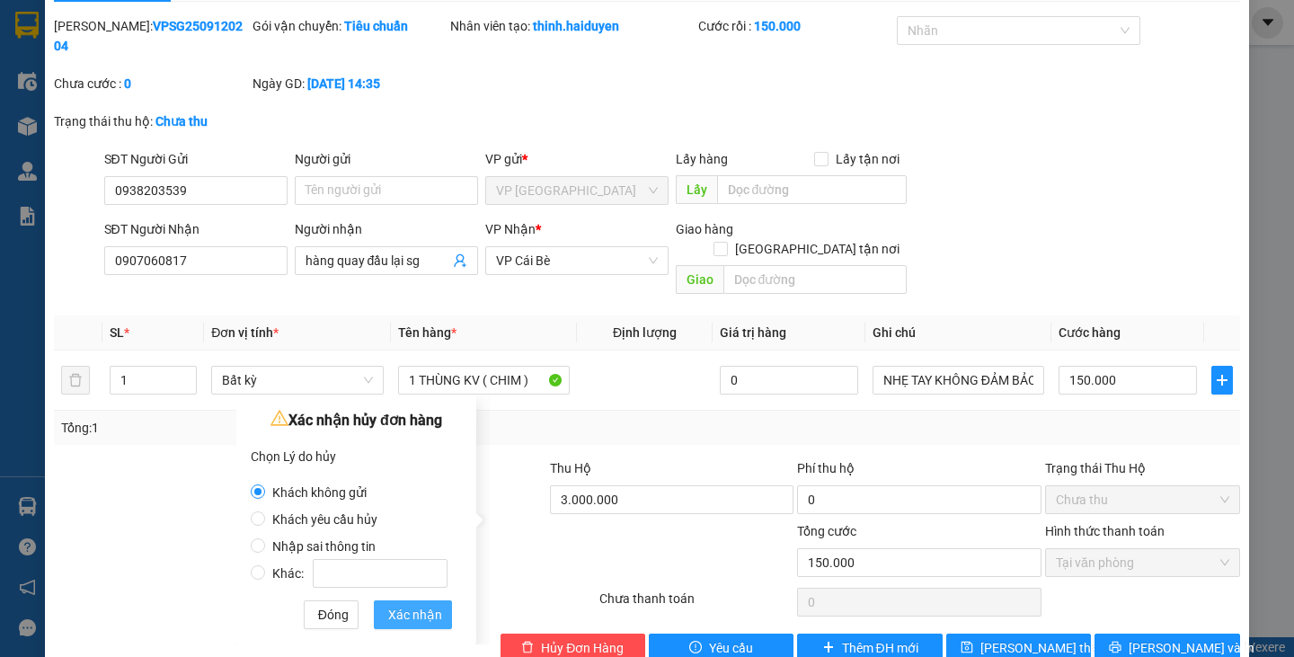
click at [426, 611] on span "Xác nhận" at bounding box center [415, 615] width 54 height 20
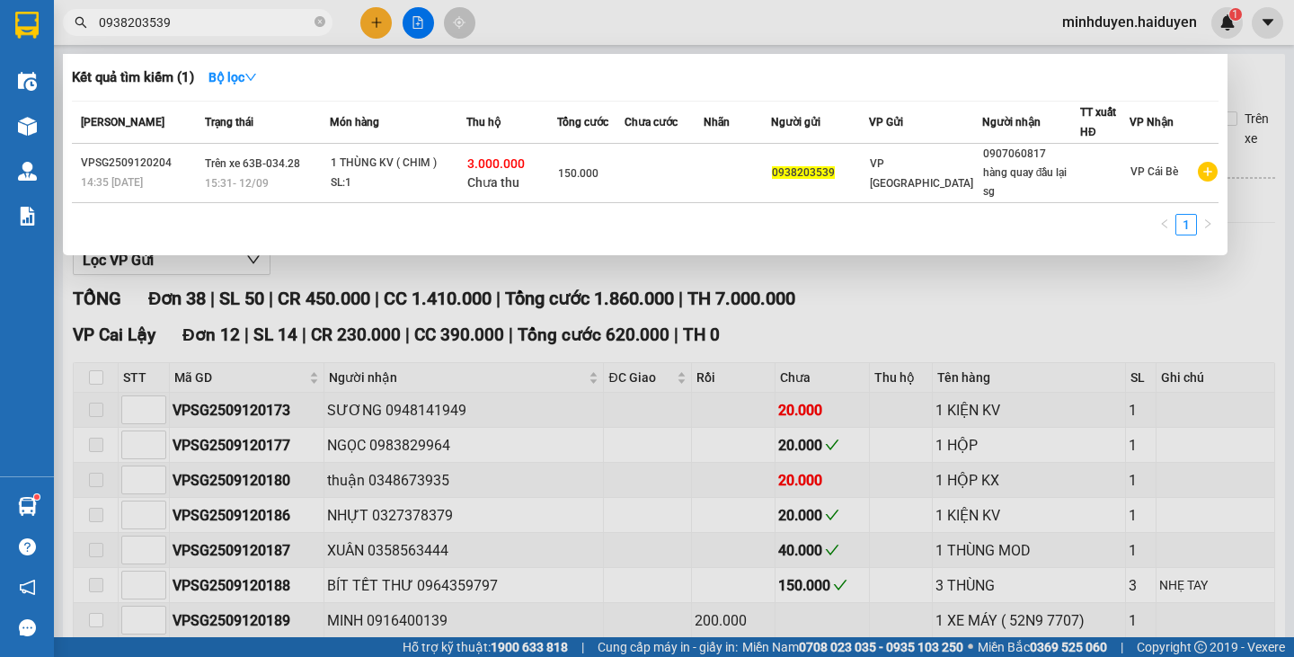
click at [169, 28] on input "0938203539" at bounding box center [205, 23] width 212 height 20
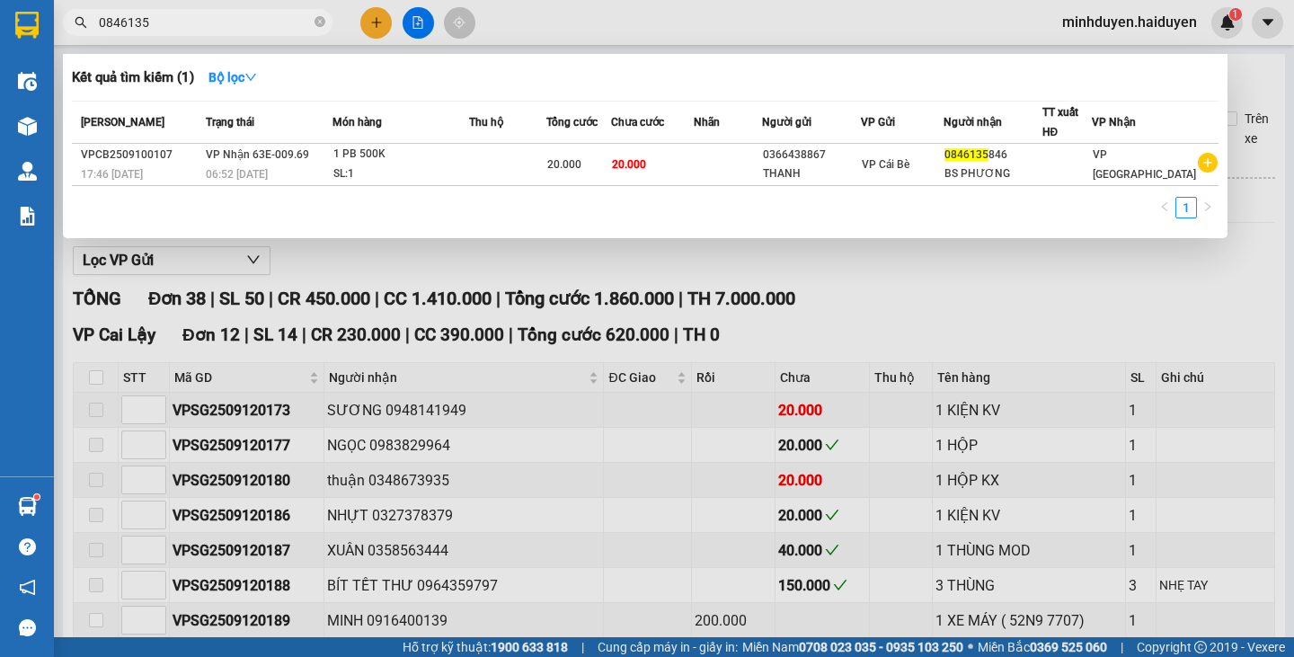
type input "0846135"
